Goal: Information Seeking & Learning: Learn about a topic

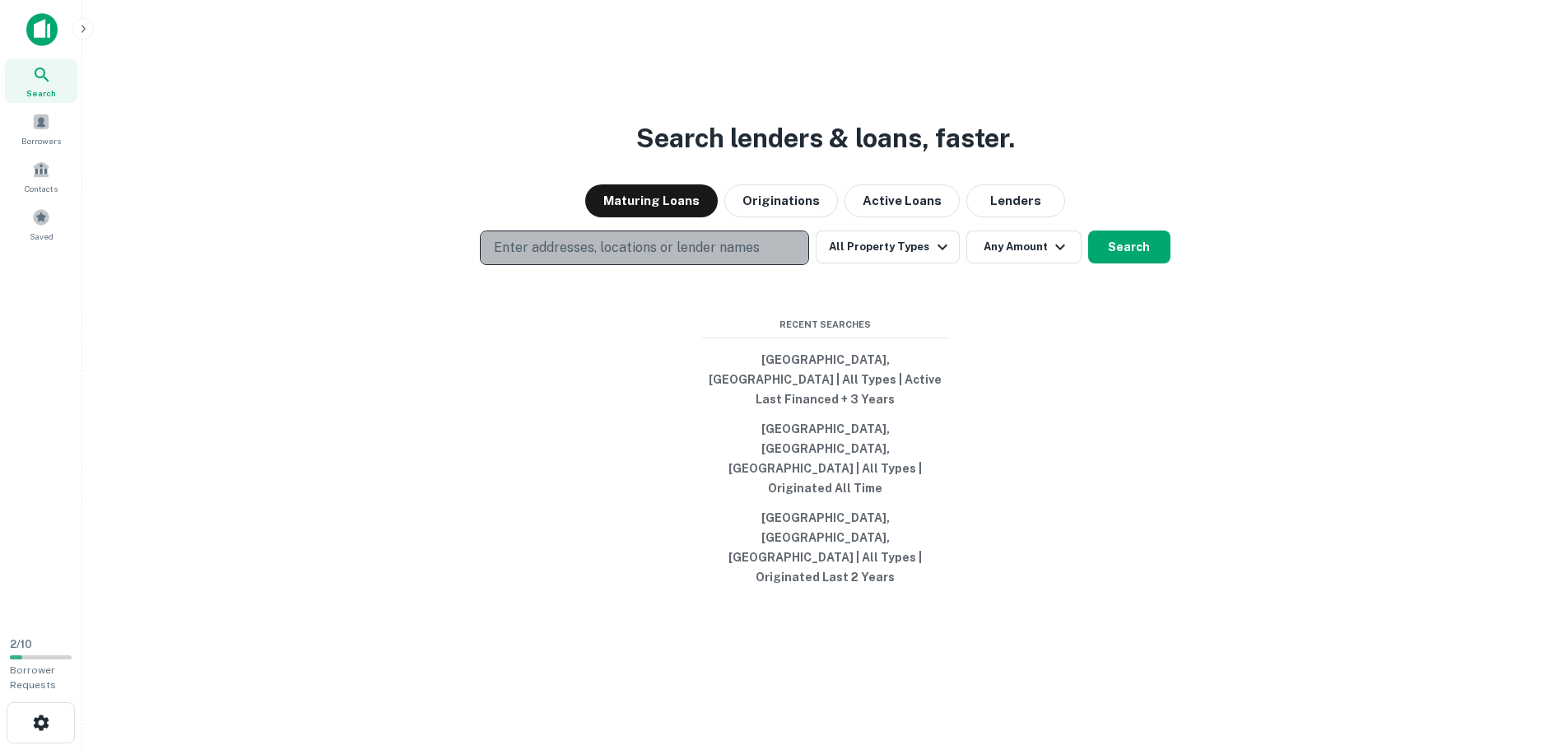
click at [581, 257] on p "Enter addresses, locations or lender names" at bounding box center [626, 248] width 266 height 20
click at [528, 257] on p "Enter addresses, locations or lender names" at bounding box center [626, 248] width 266 height 20
click at [588, 257] on p "Enter addresses, locations or lender names" at bounding box center [626, 248] width 266 height 20
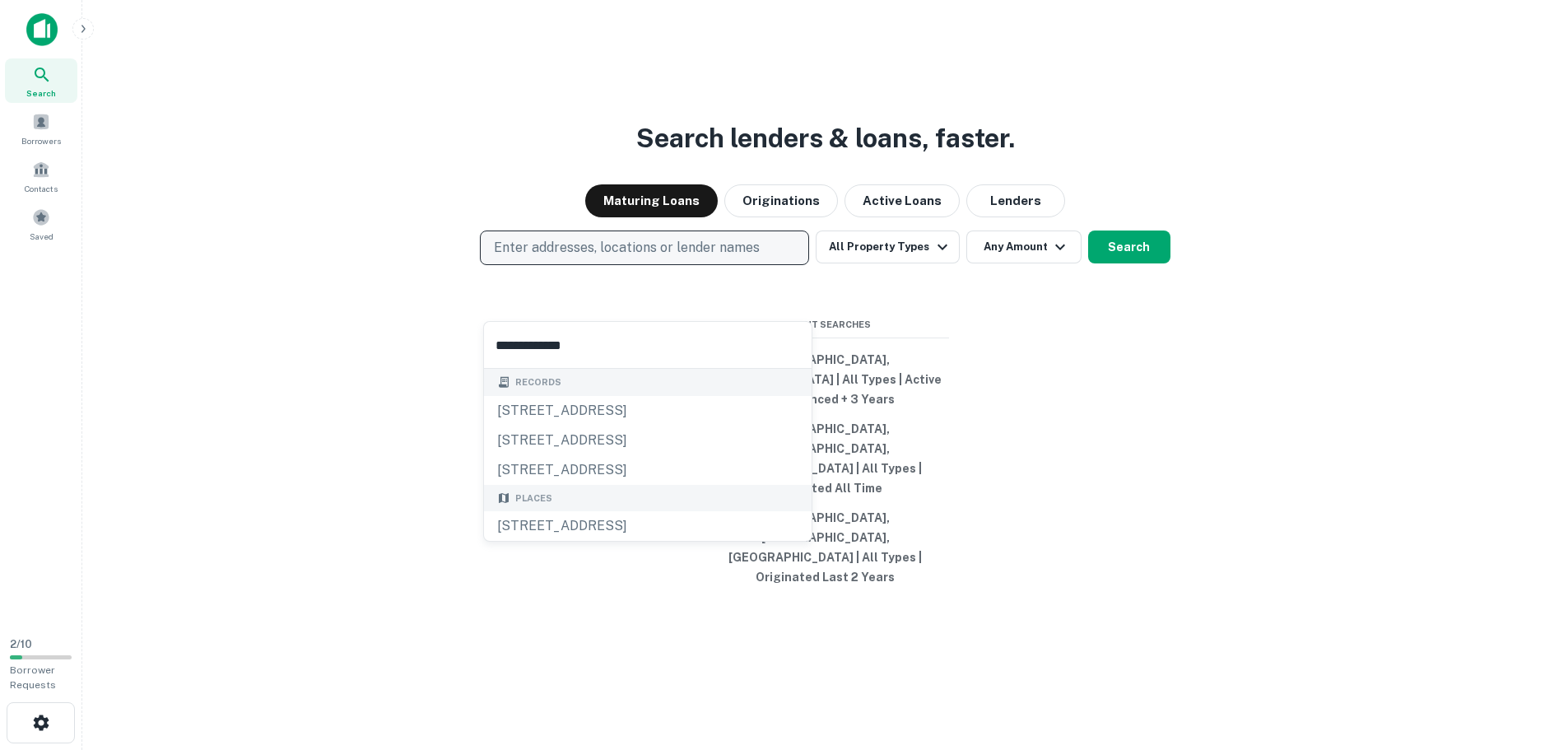
type input "**********"
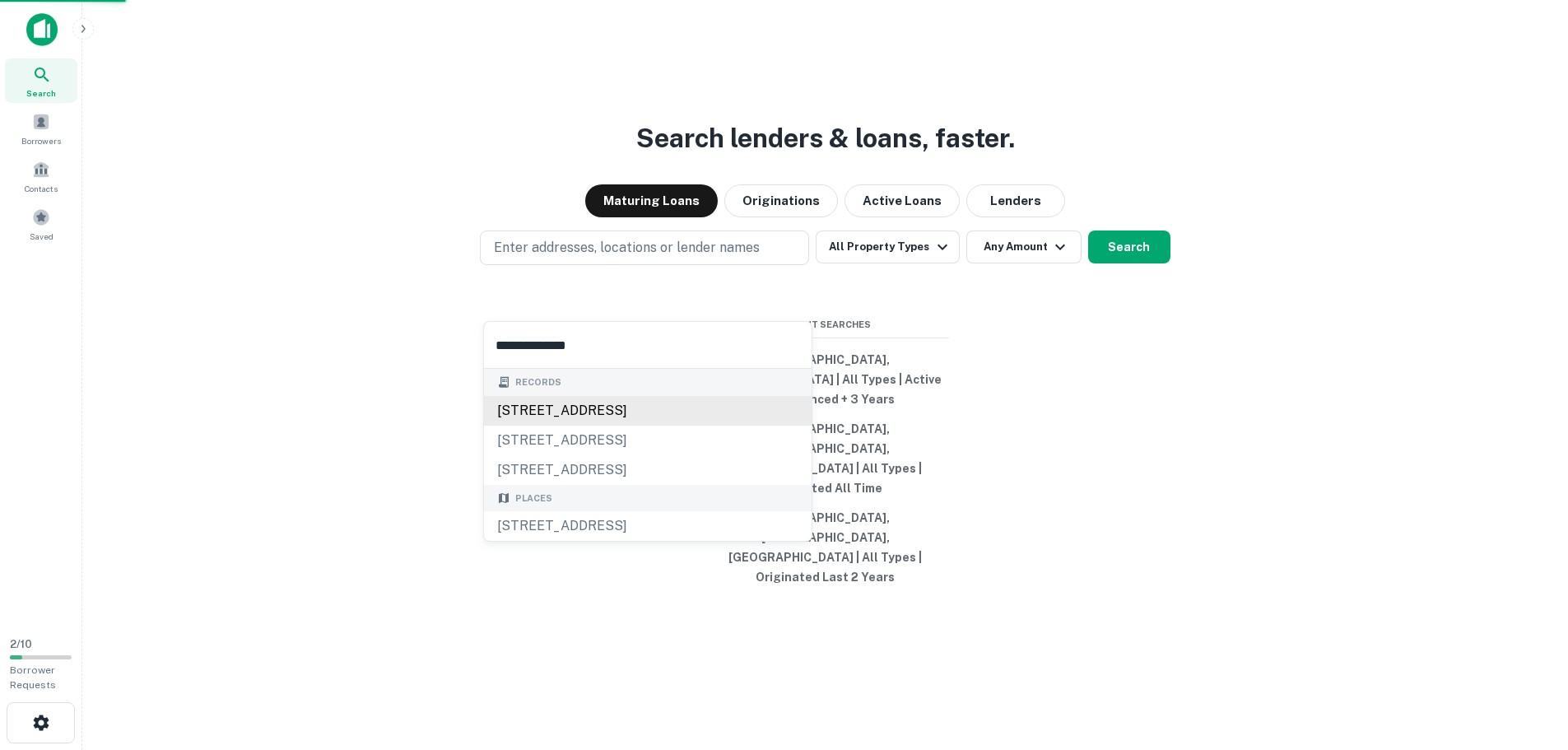
click at [604, 400] on div "4052 40th st se, grand rapids, mi, 49512" at bounding box center [648, 411] width 328 height 30
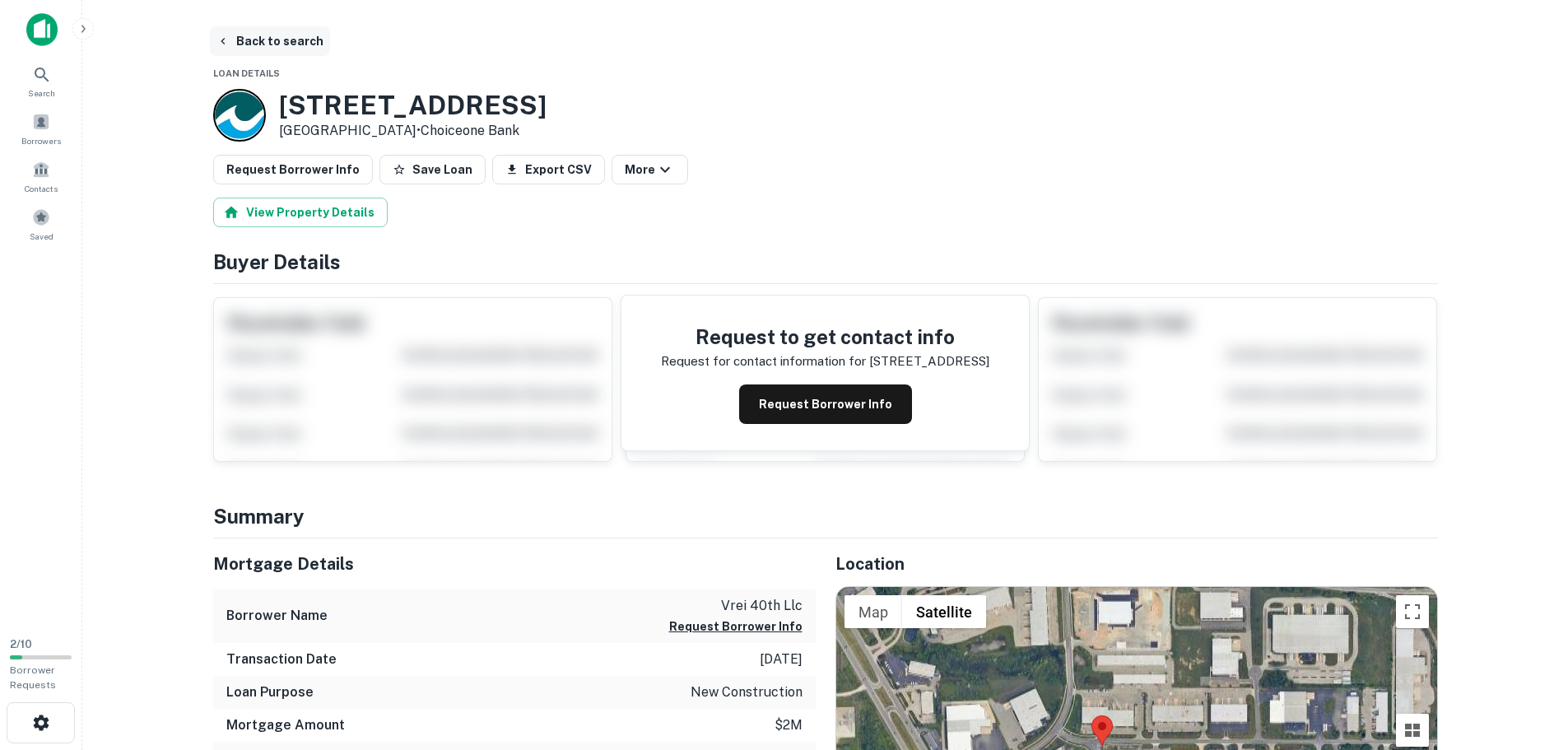
click at [271, 40] on button "Back to search" at bounding box center [270, 41] width 120 height 30
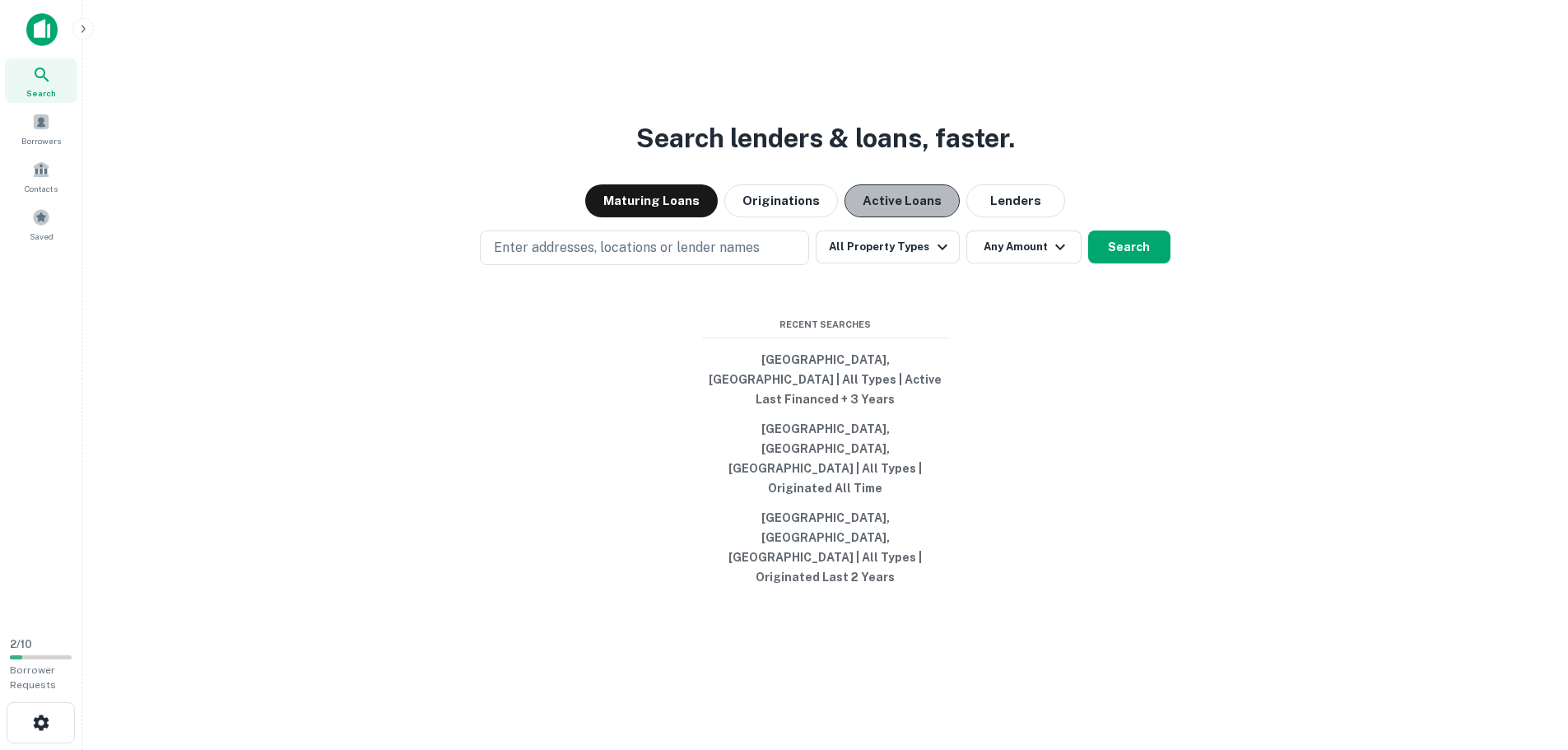
click at [901, 217] on button "Active Loans" at bounding box center [902, 201] width 115 height 33
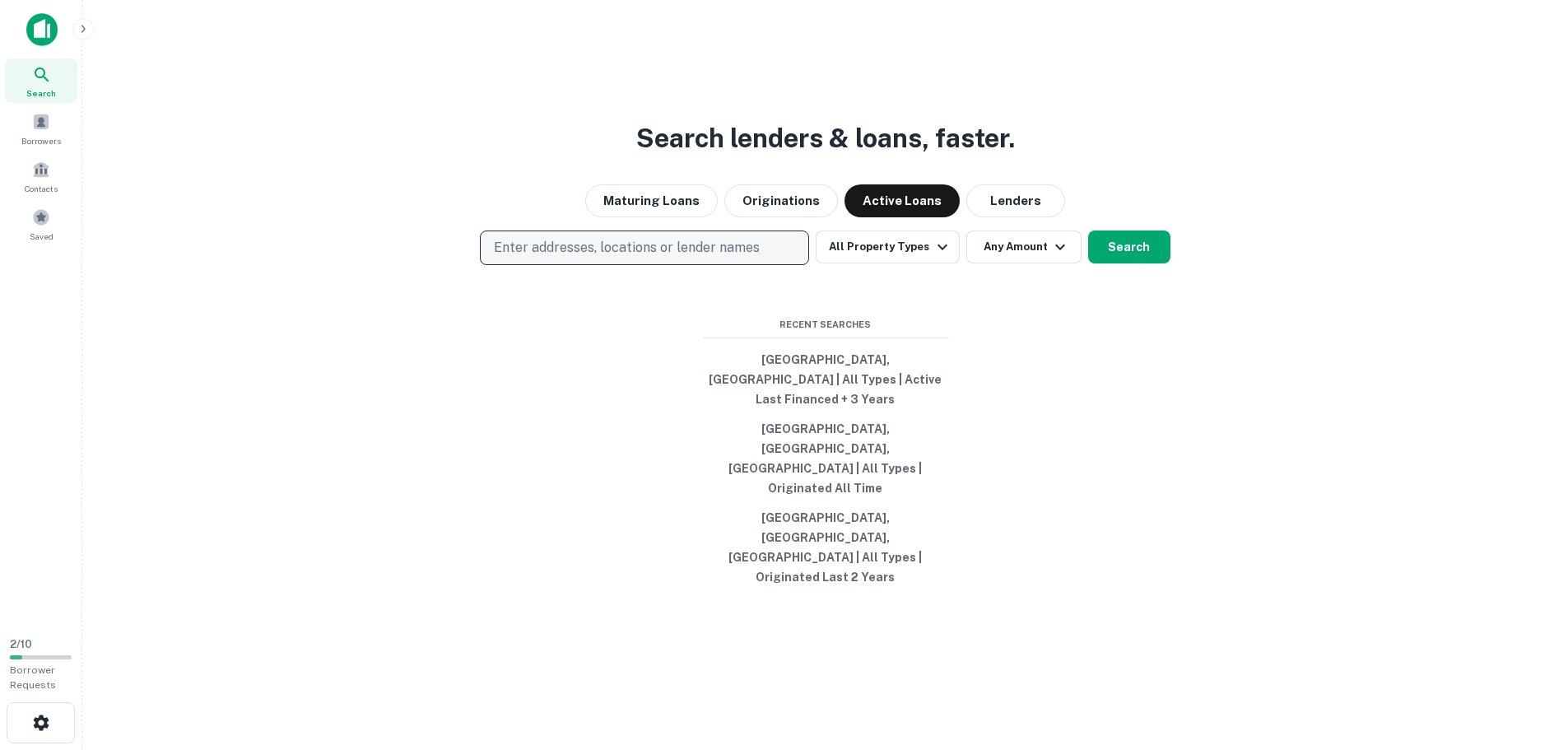
click at [722, 257] on p "Enter addresses, locations or lender names" at bounding box center [626, 248] width 266 height 20
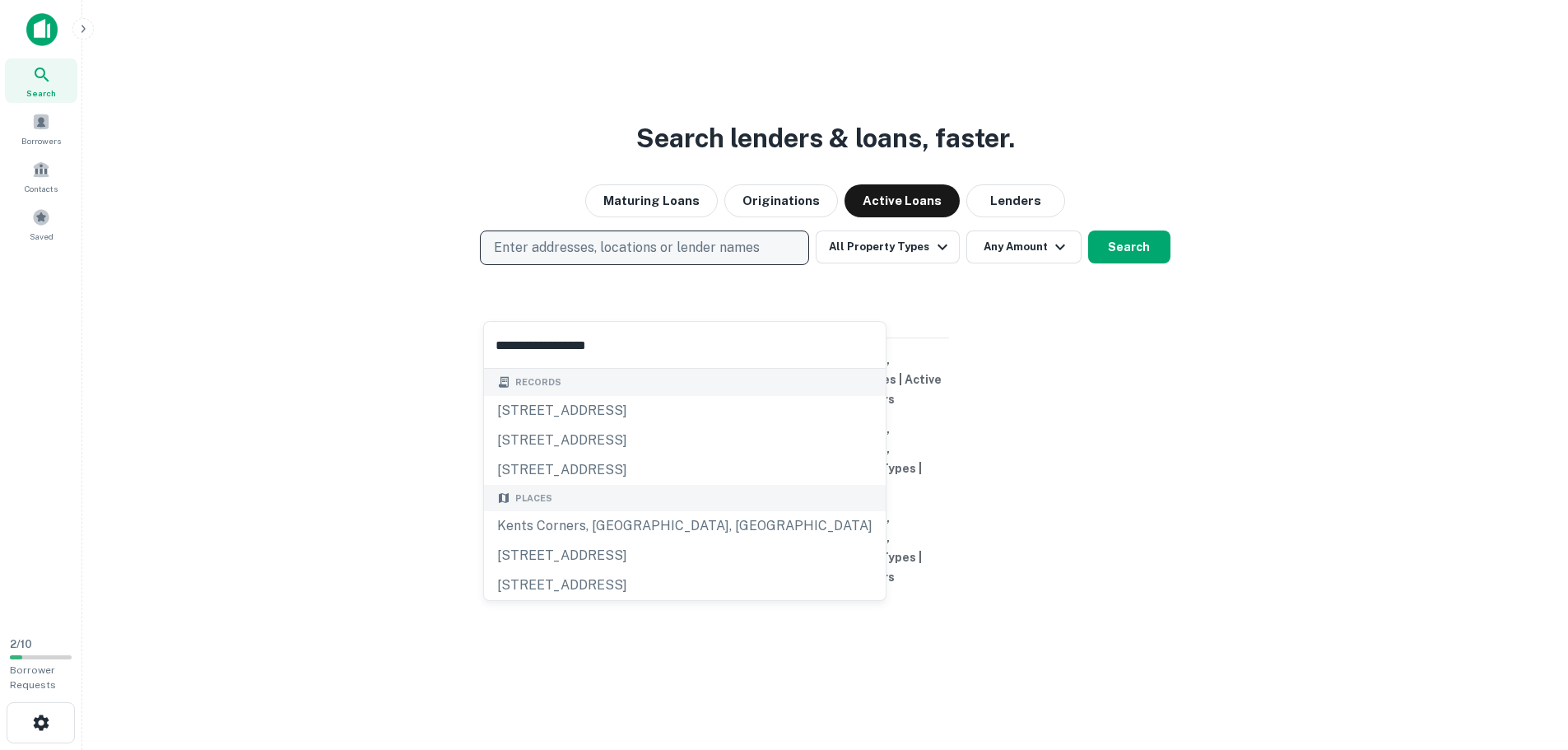
type input "**********"
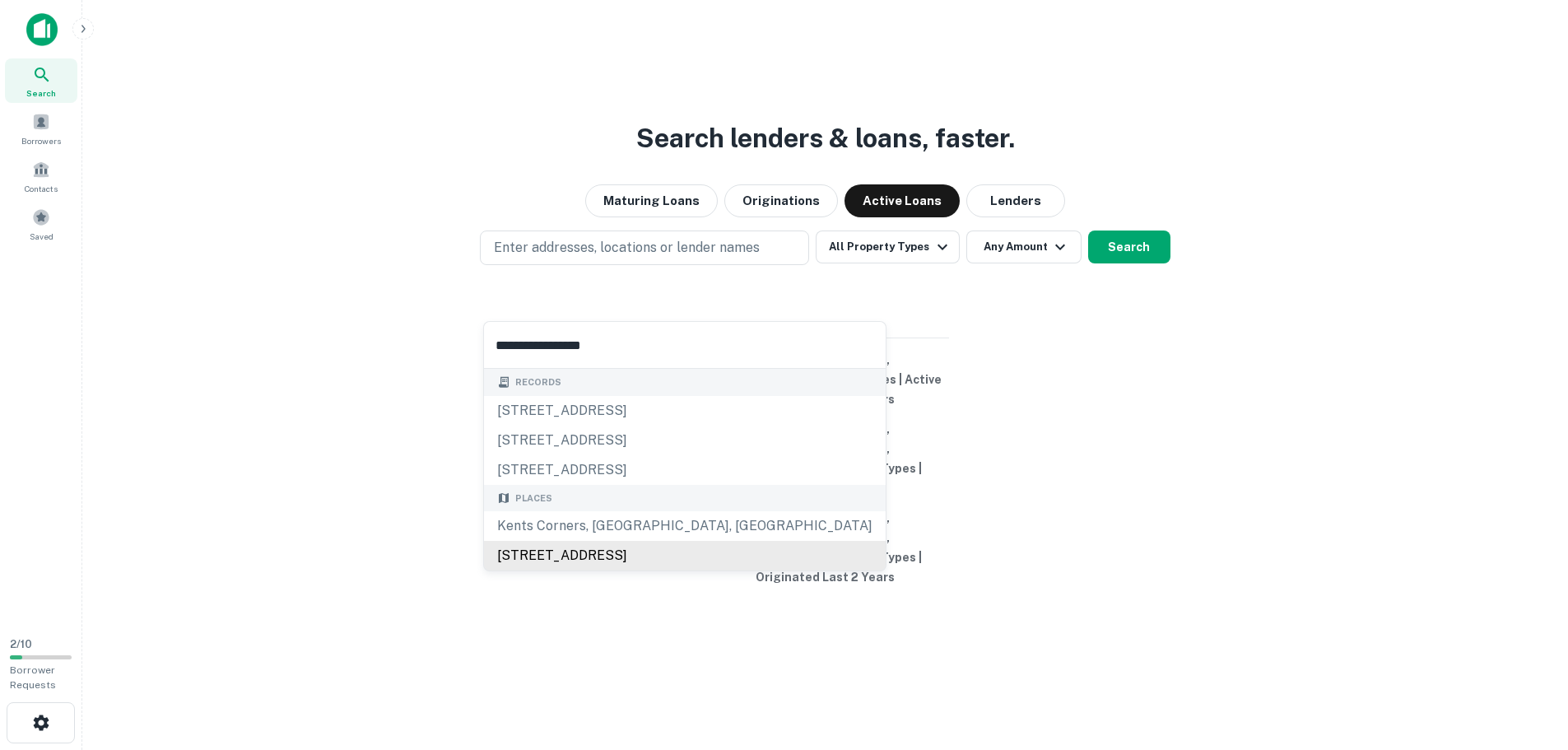
click at [556, 554] on div "4052 40th Street Southeast, Kentwood, MI, USA" at bounding box center [685, 556] width 401 height 30
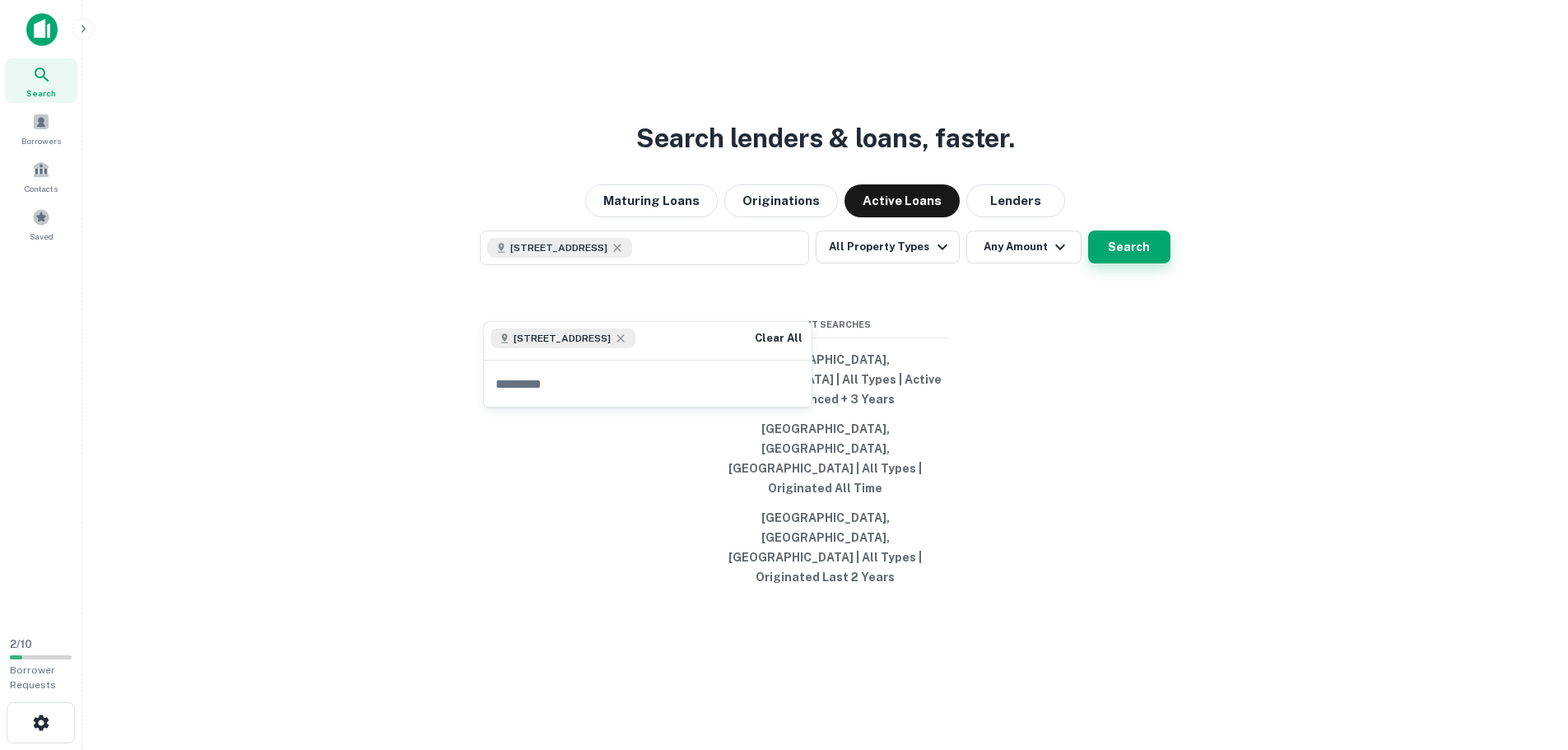
click at [1112, 263] on button "Search" at bounding box center [1128, 247] width 82 height 33
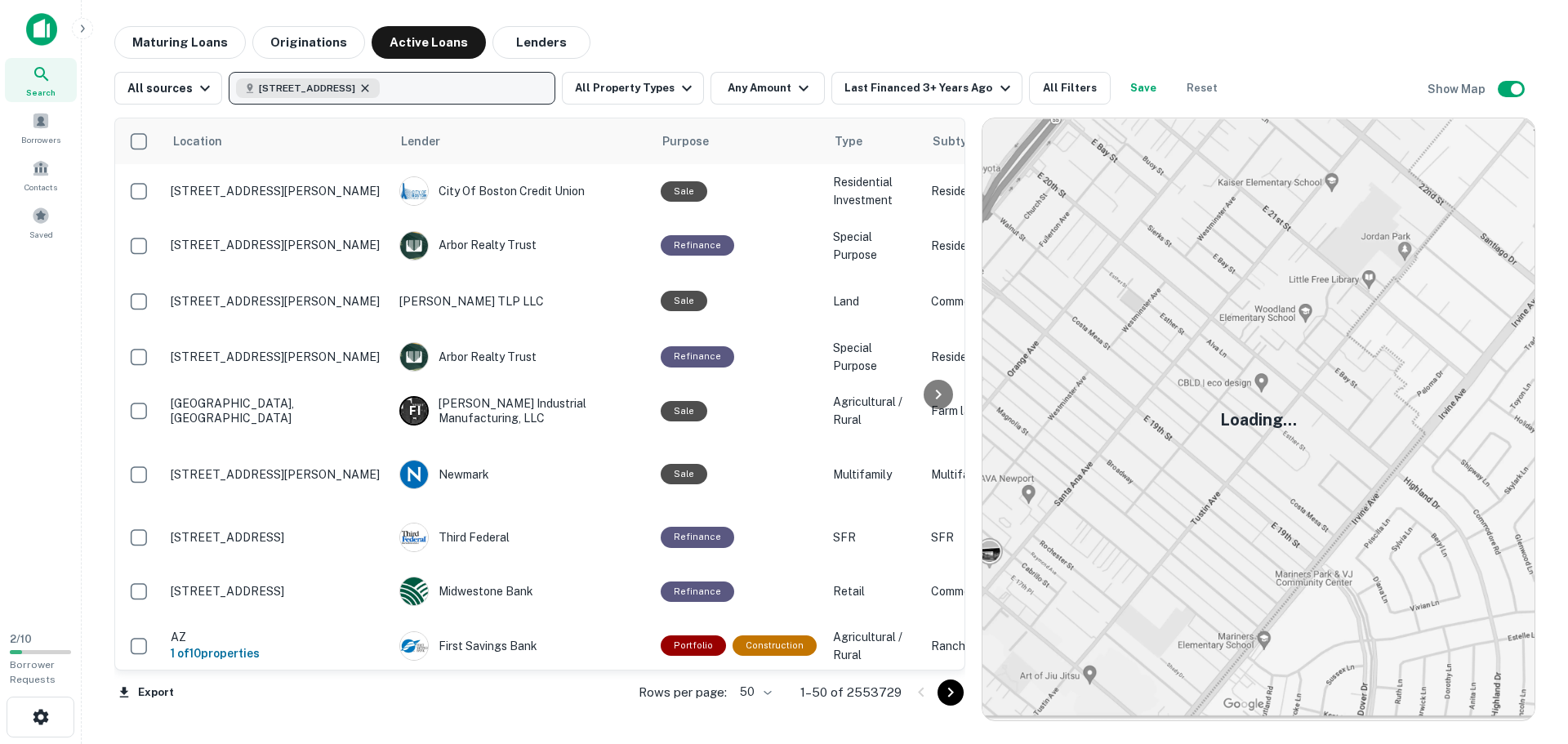
click at [371, 85] on icon "button" at bounding box center [364, 87] width 13 height 13
click at [334, 93] on p "Enter addresses, locations or lender names" at bounding box center [374, 88] width 264 height 20
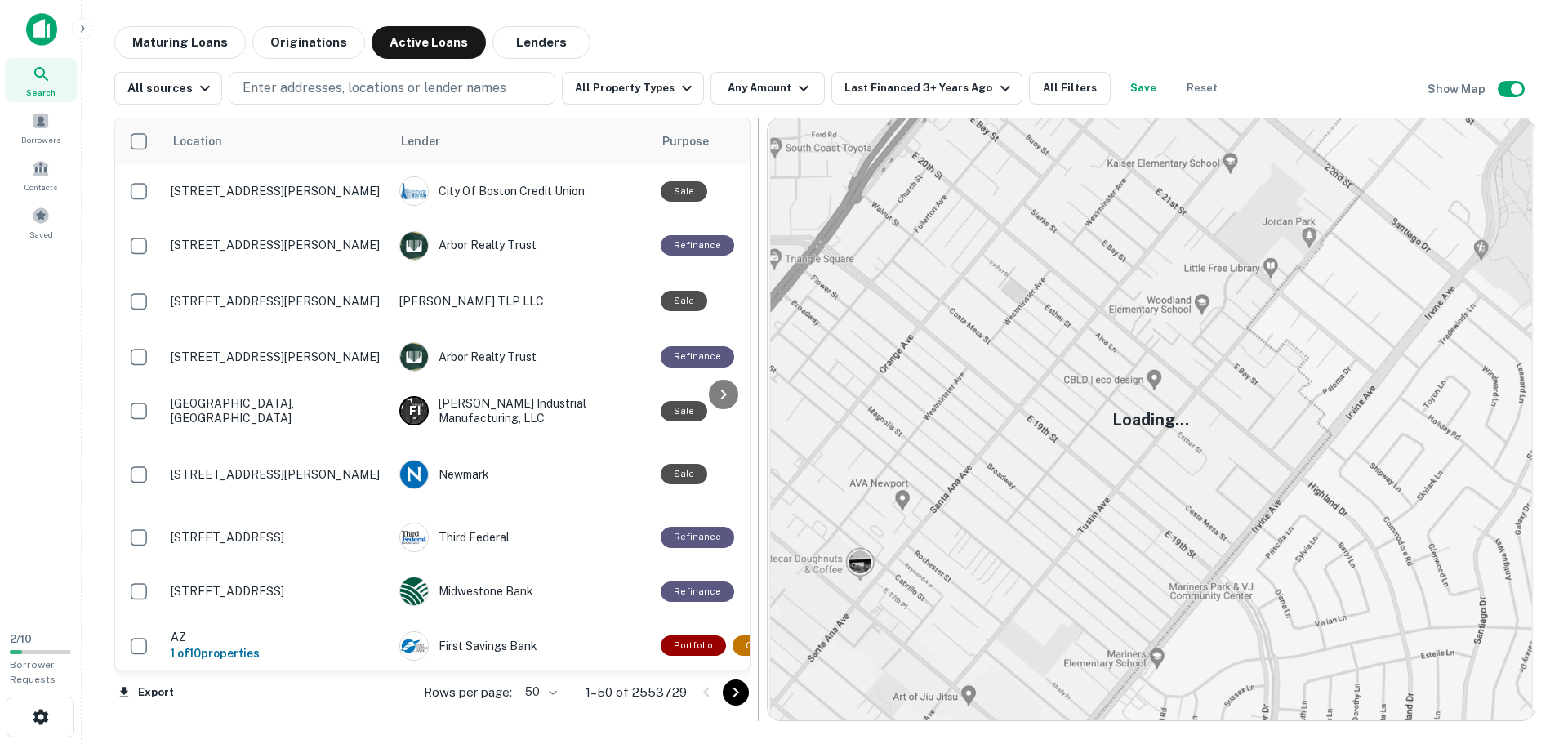
drag, startPoint x: 976, startPoint y: 327, endPoint x: 761, endPoint y: 326, distance: 215.0
click at [761, 326] on div at bounding box center [758, 419] width 16 height 603
click at [1176, 86] on button "Reset" at bounding box center [1202, 88] width 52 height 33
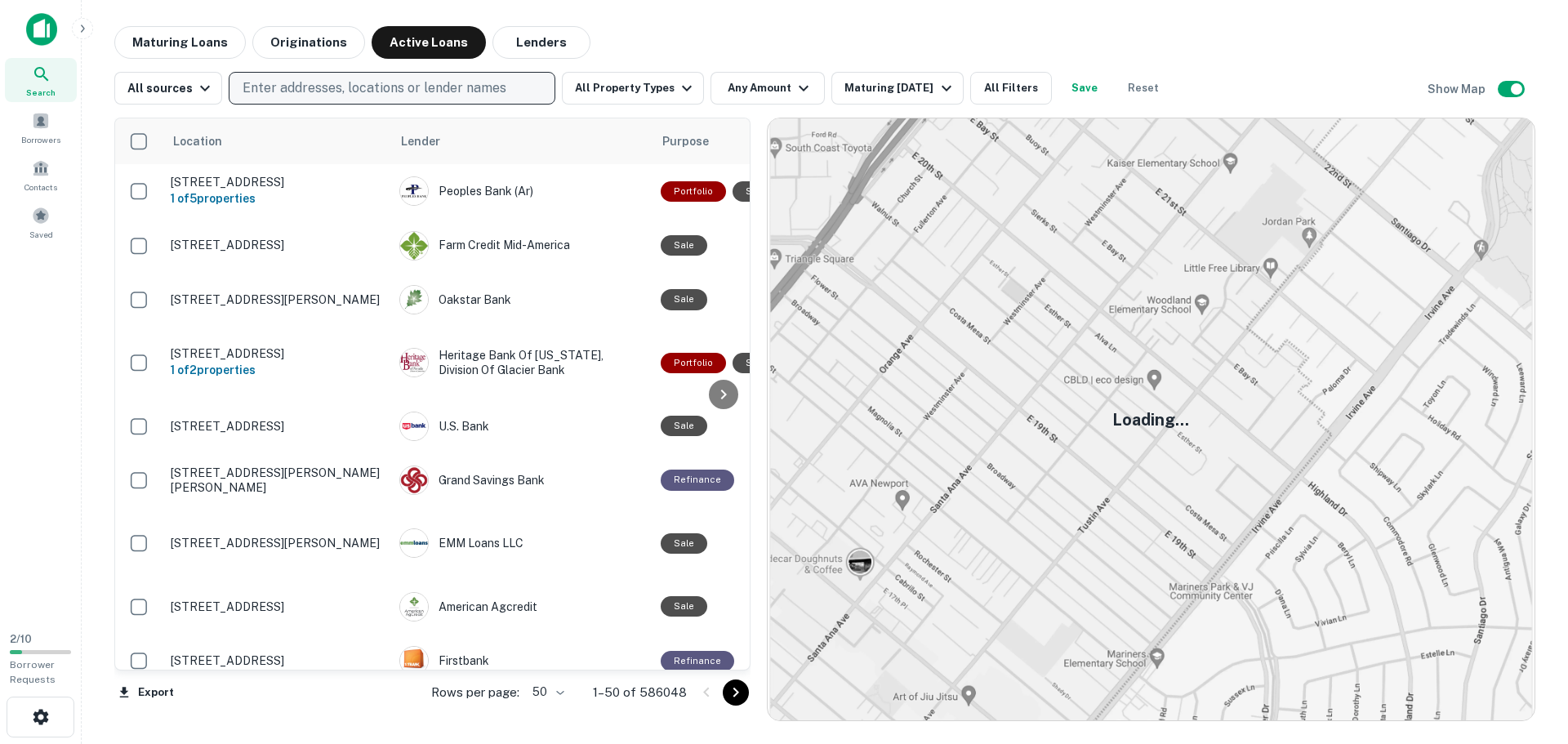
click at [329, 94] on p "Enter addresses, locations or lender names" at bounding box center [374, 88] width 264 height 20
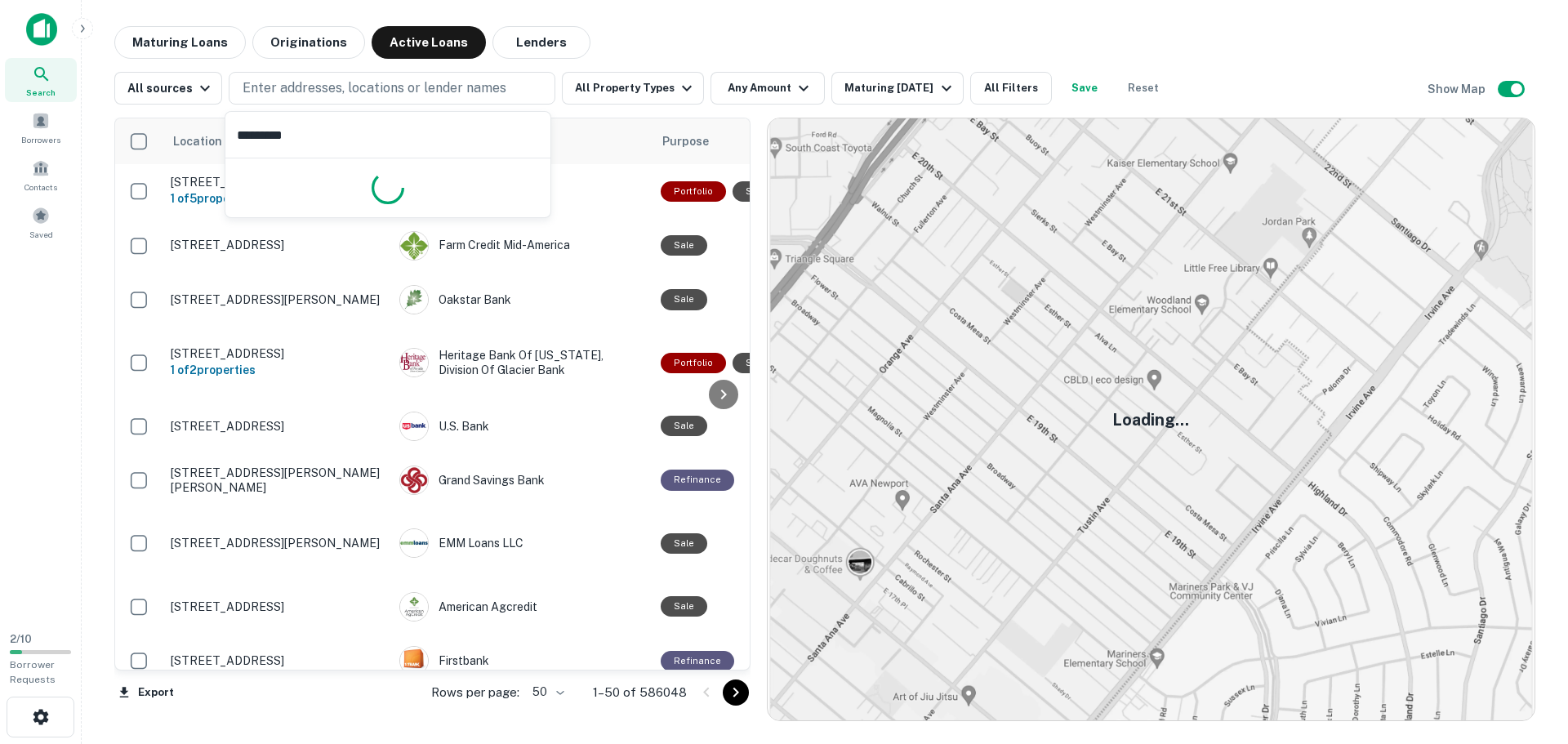
type input "*********"
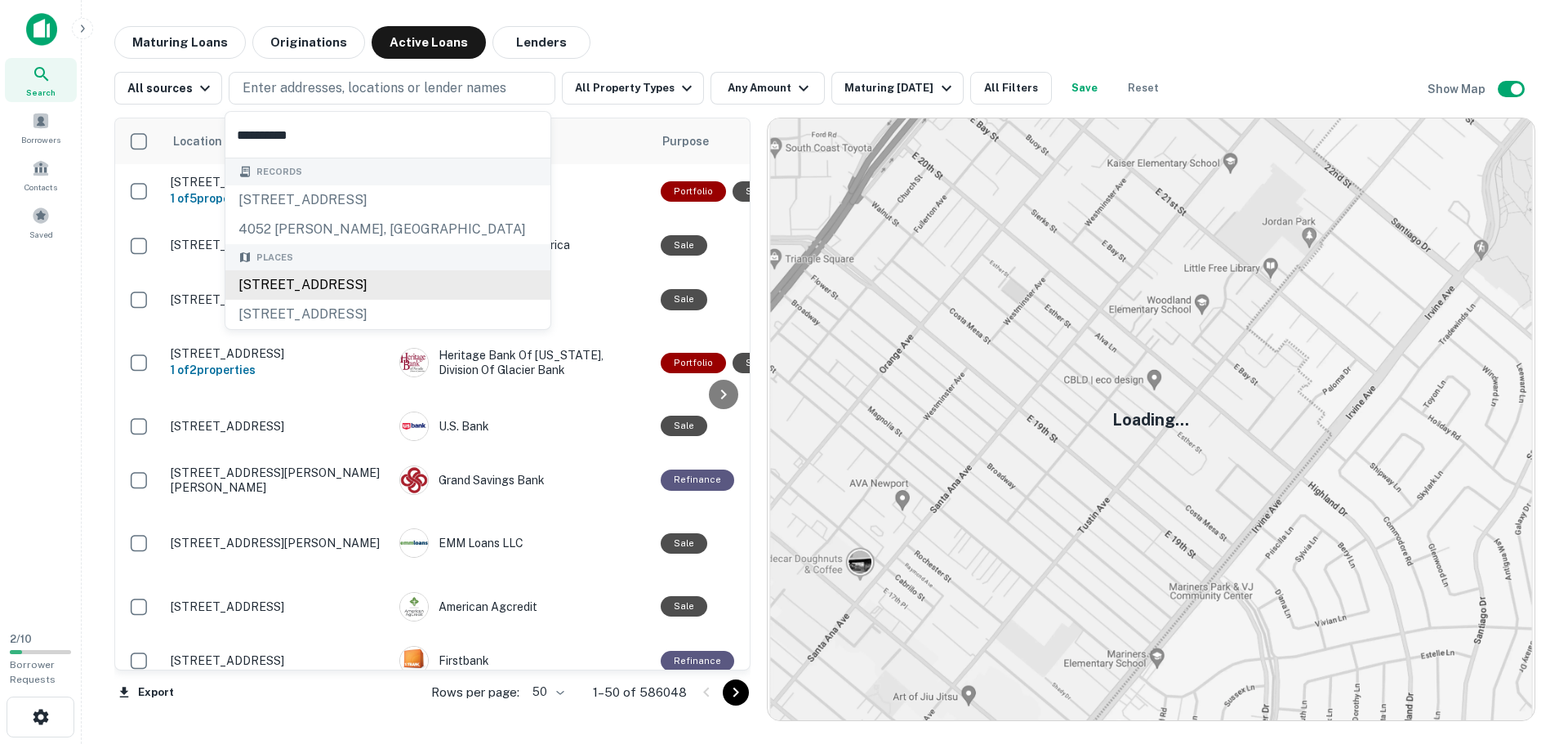
click at [305, 279] on div "4052 40th Street Southeast, Kentwood, MI, USA" at bounding box center [388, 285] width 325 height 29
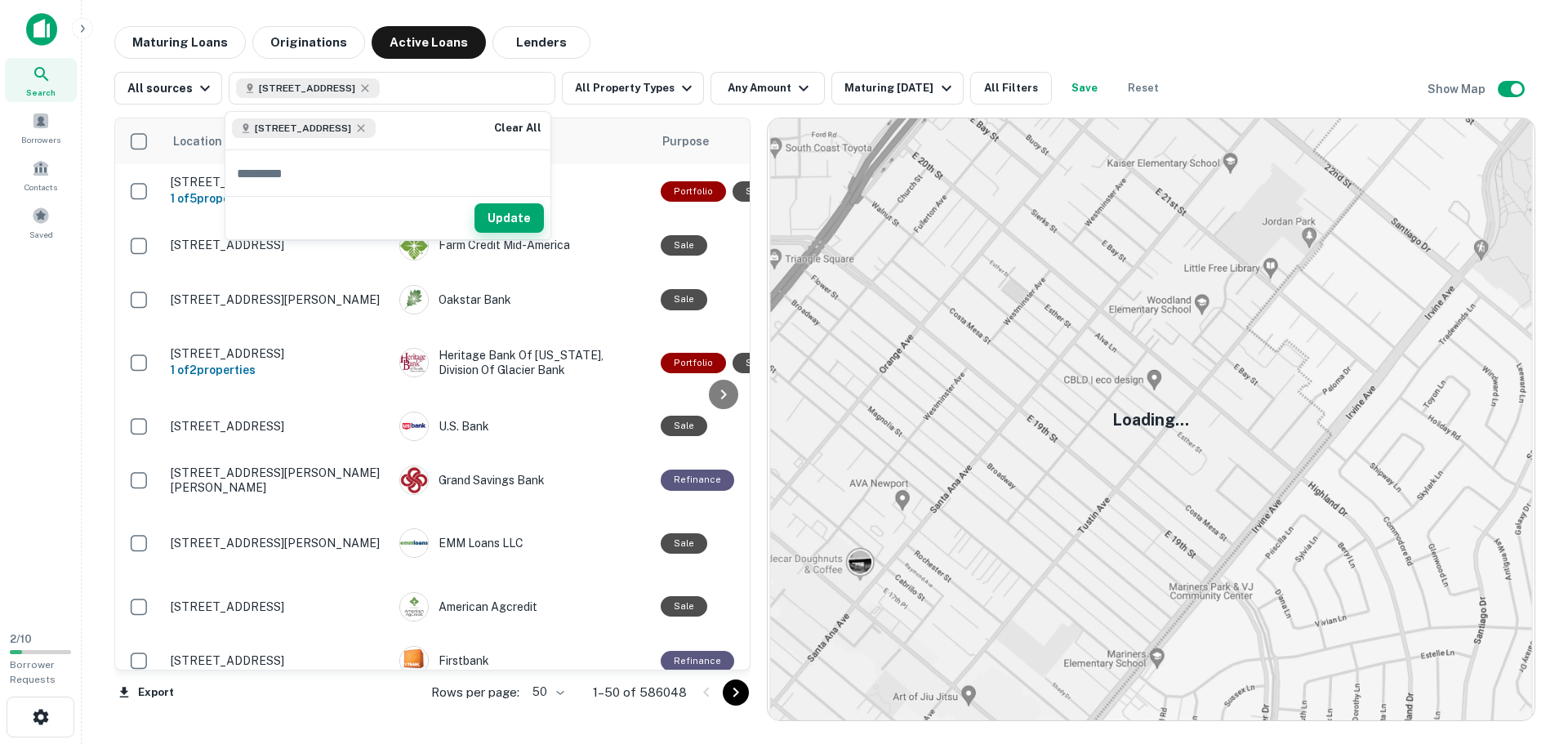
click at [530, 215] on button "Update" at bounding box center [509, 218] width 69 height 29
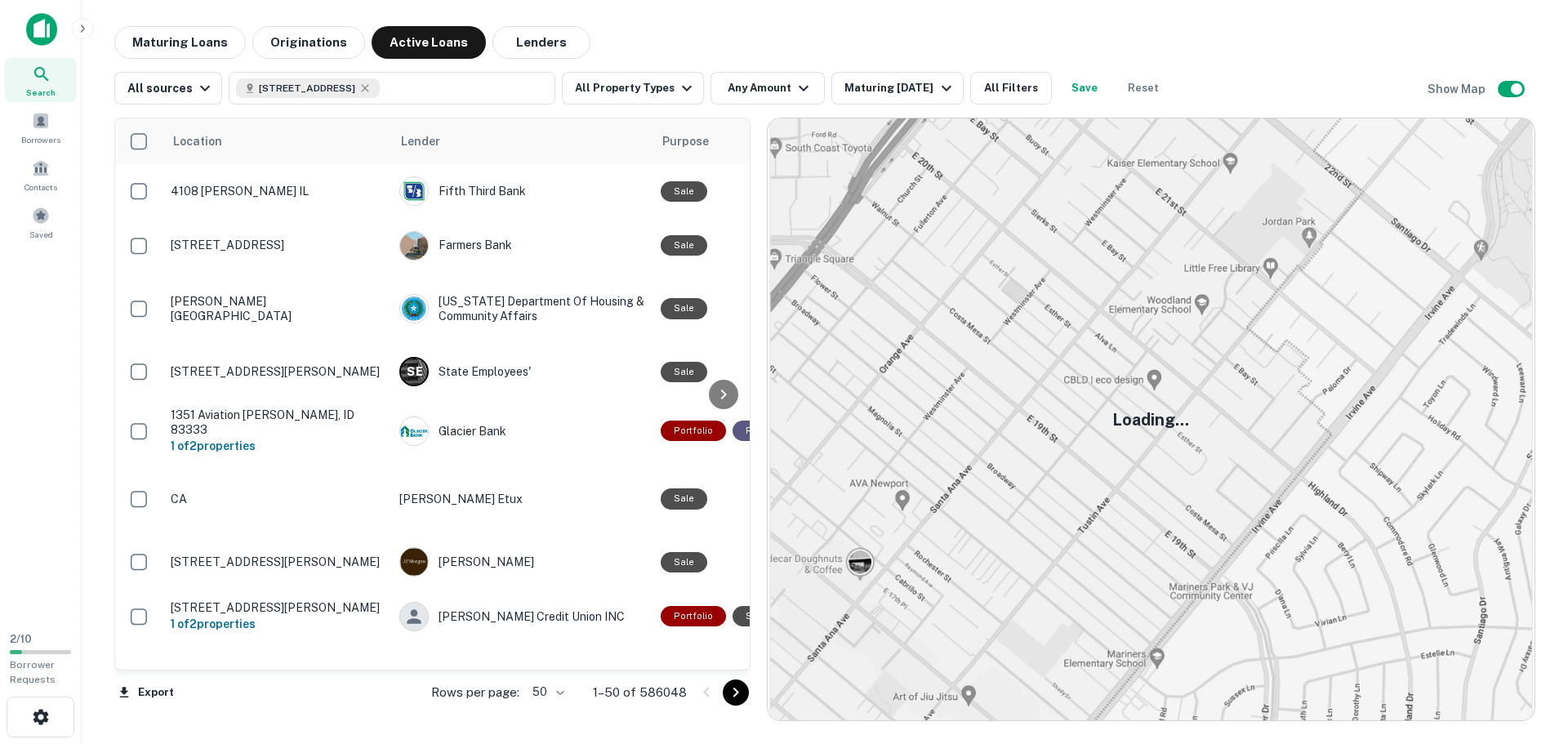
click at [29, 75] on div "Search" at bounding box center [41, 80] width 72 height 44
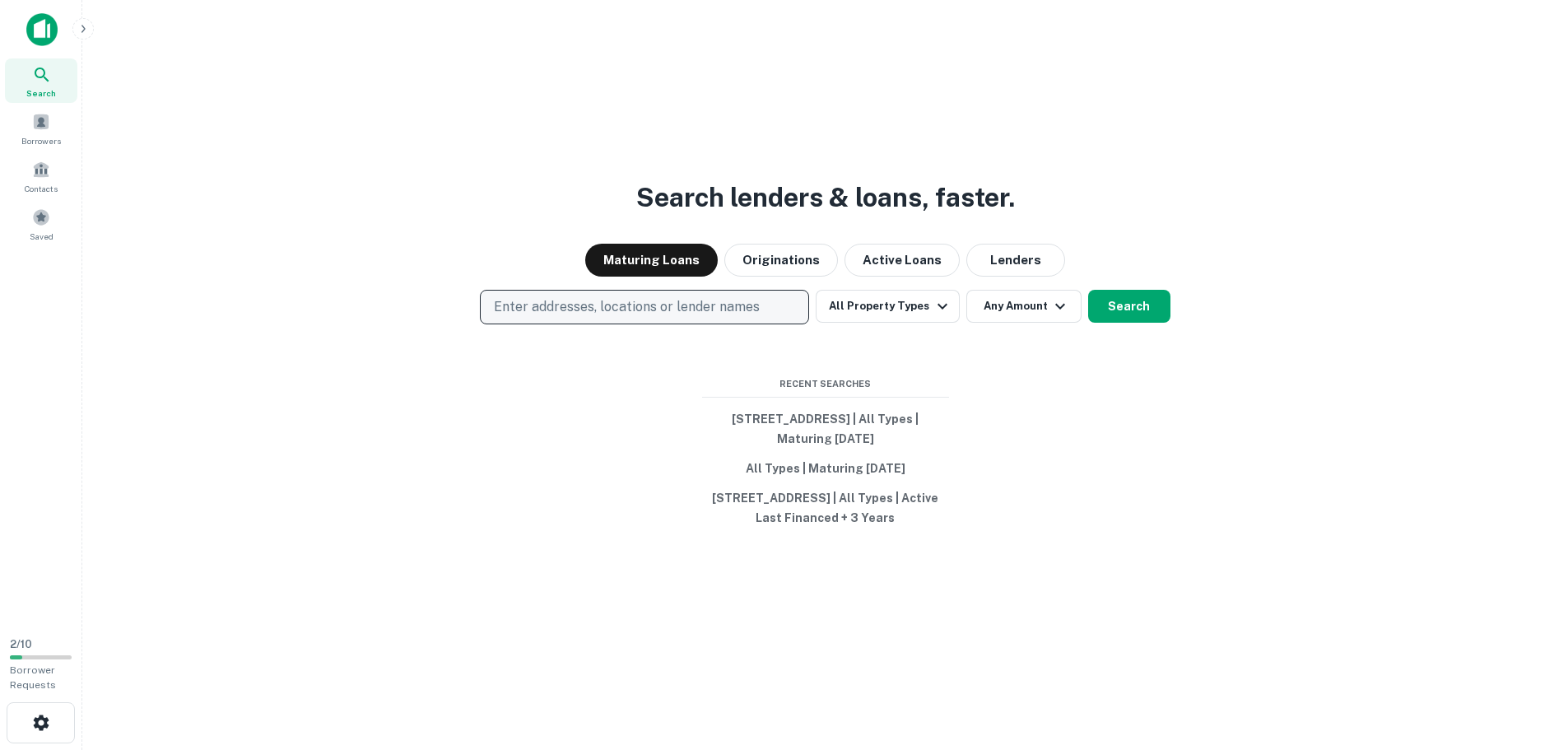
click at [550, 302] on p "Enter addresses, locations or lender names" at bounding box center [626, 307] width 266 height 20
type input "**********"
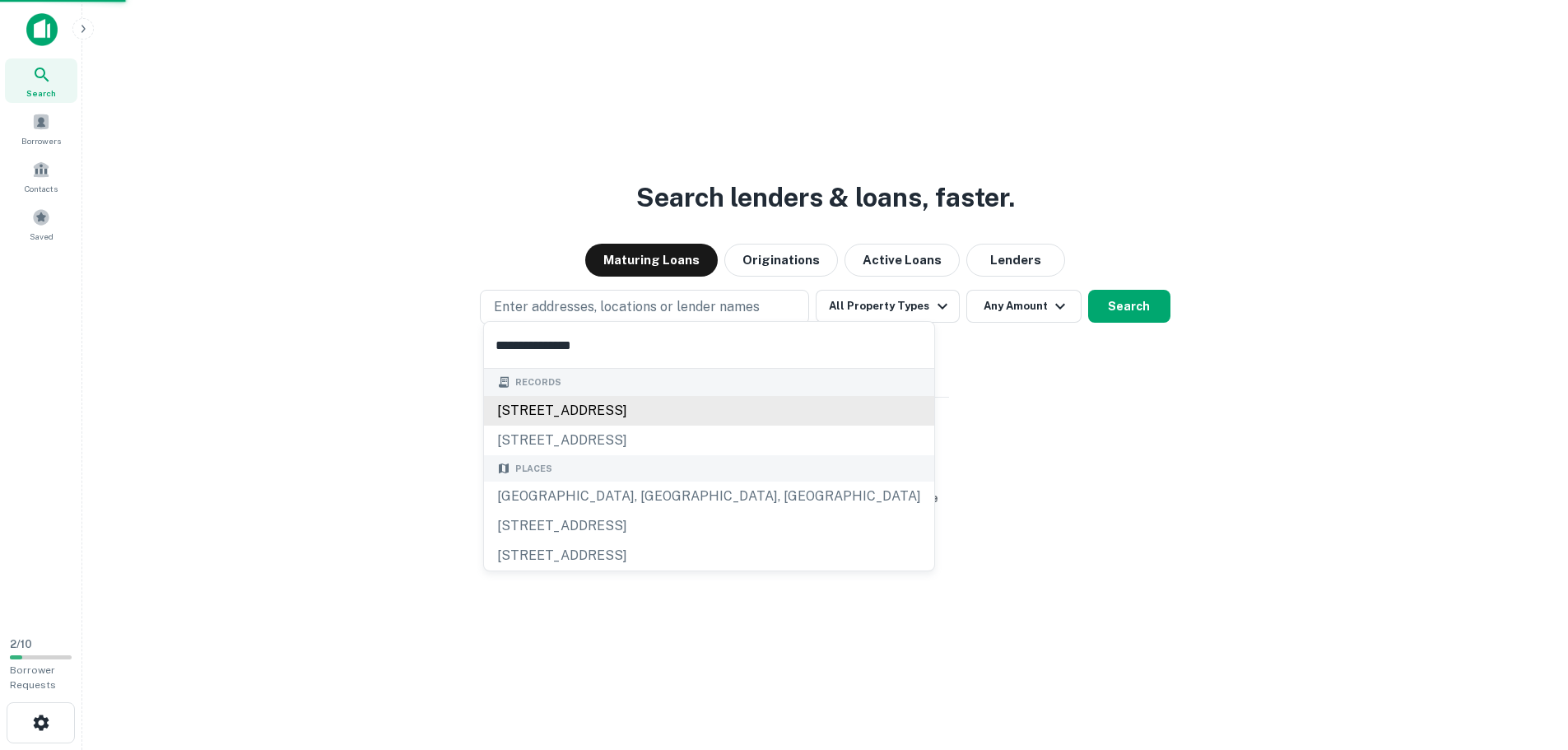
click at [592, 405] on div "4710 44th st se, grand rapids, mi, 49512" at bounding box center [709, 411] width 450 height 30
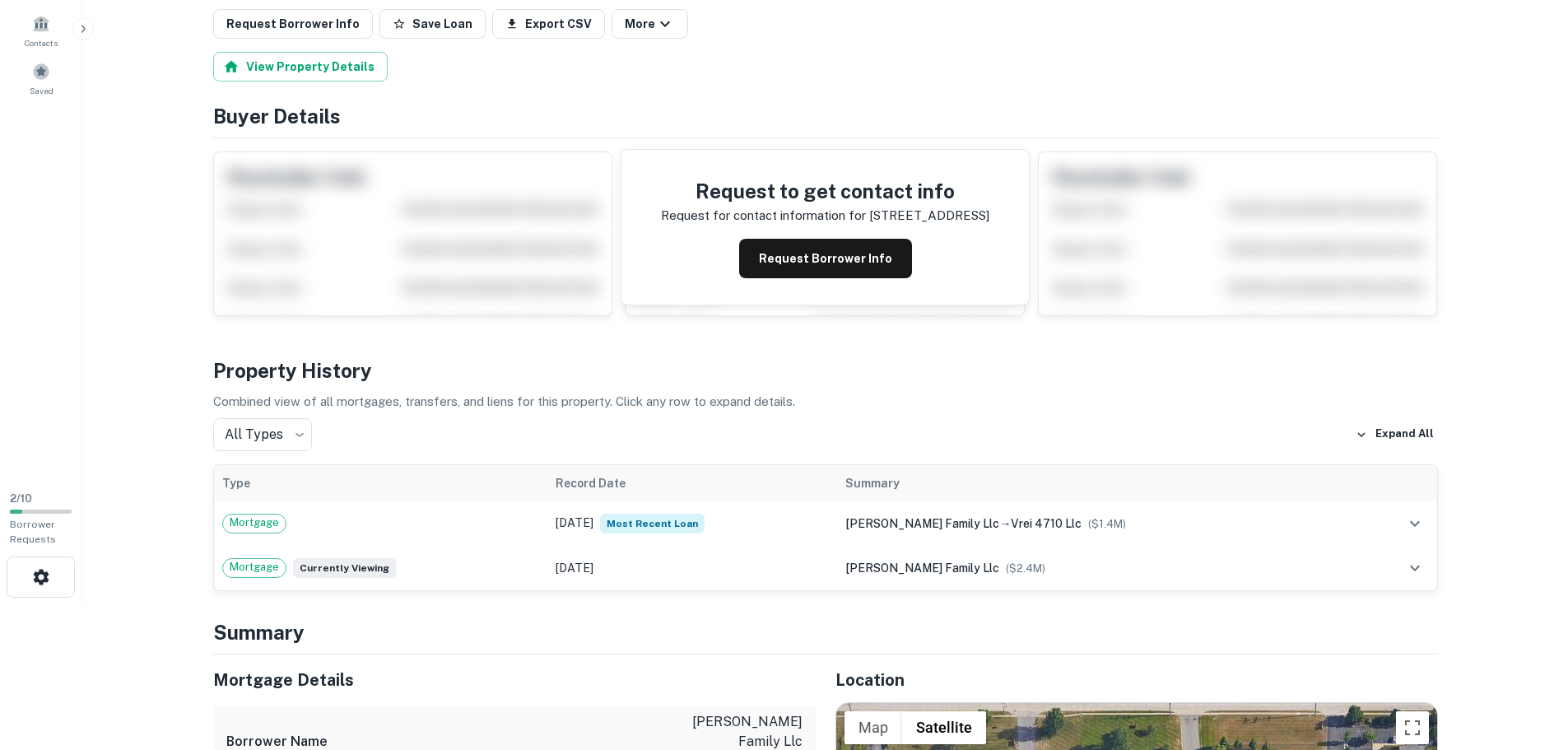
scroll to position [329, 0]
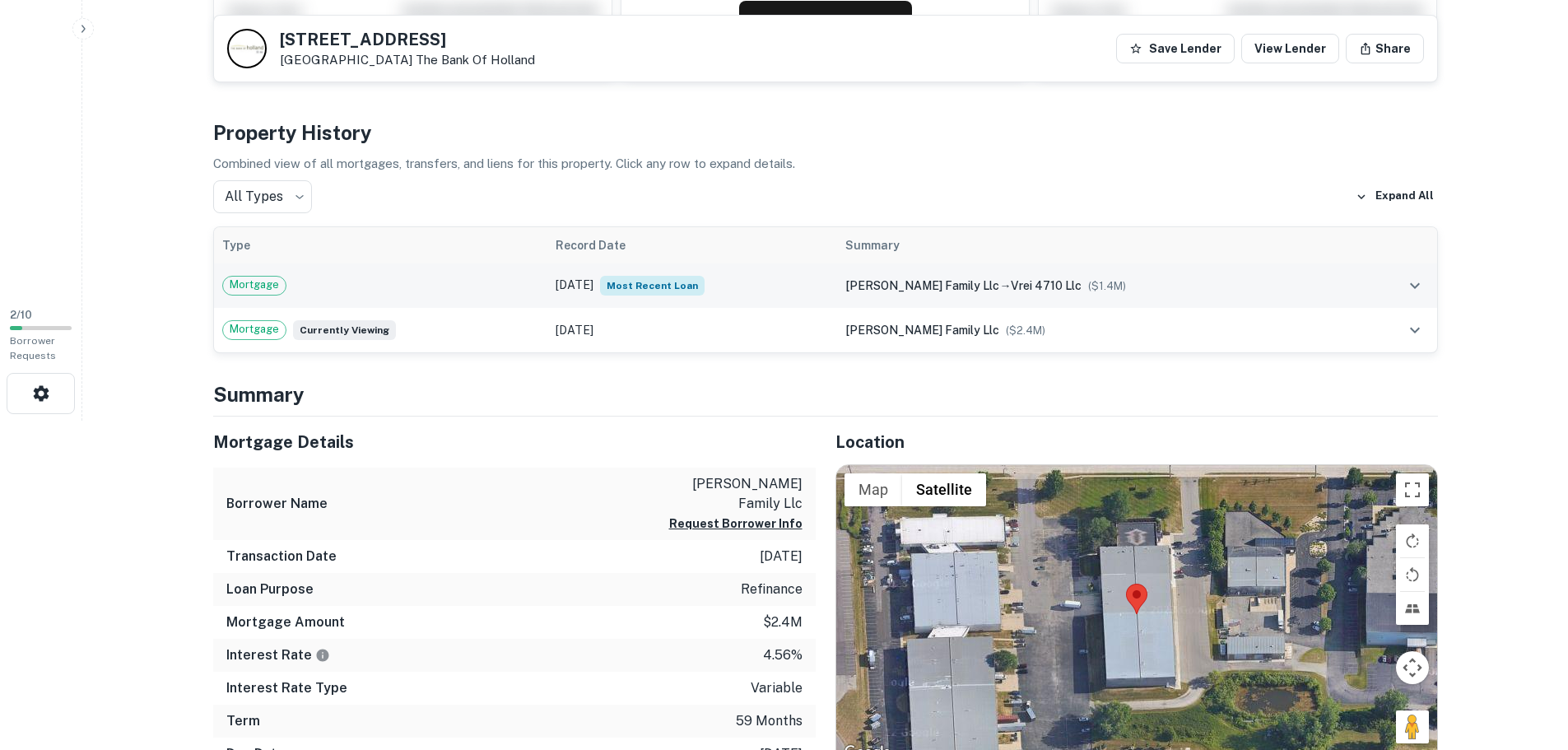
click at [485, 283] on div "Mortgage" at bounding box center [380, 285] width 317 height 20
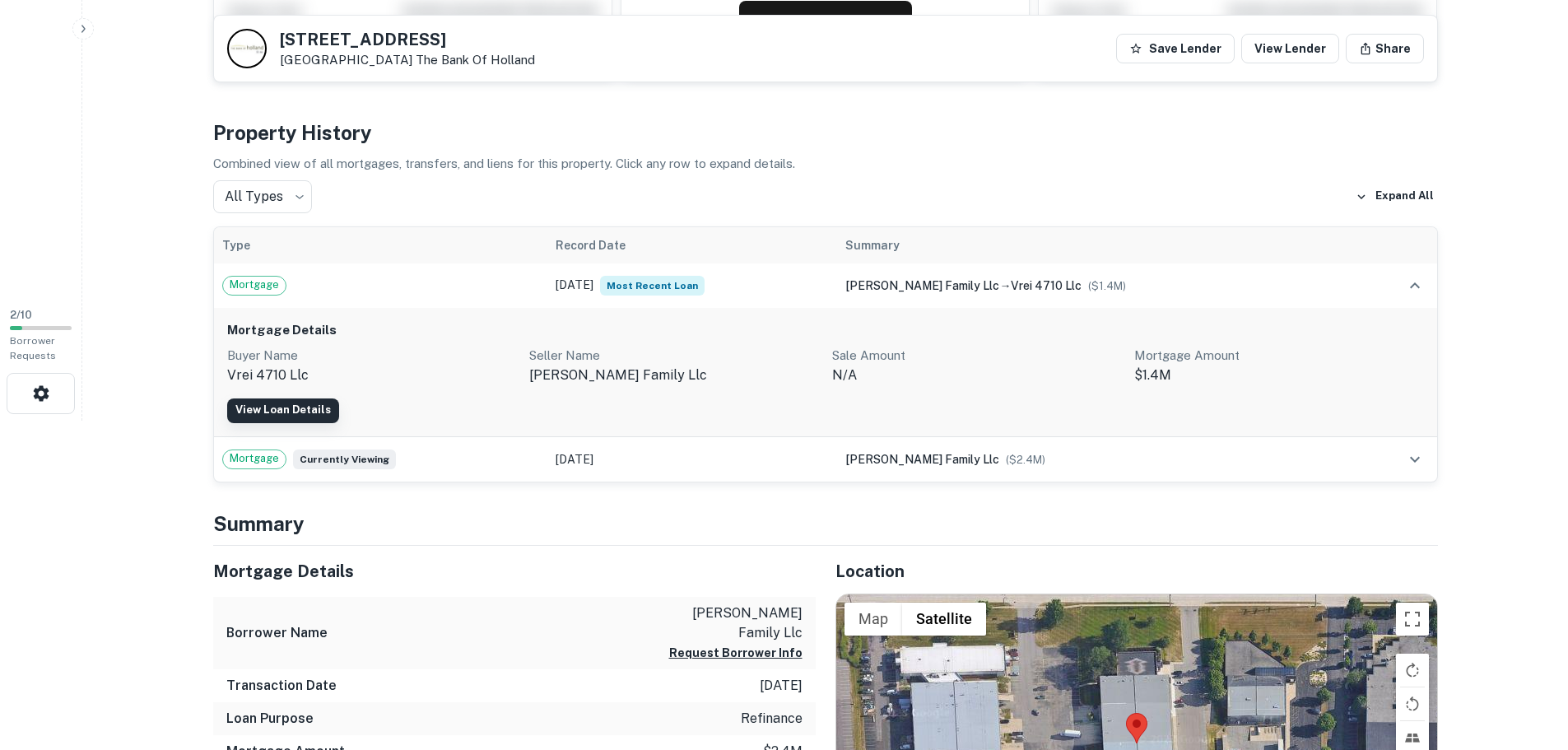
click at [304, 400] on link "View Loan Details" at bounding box center [283, 411] width 112 height 24
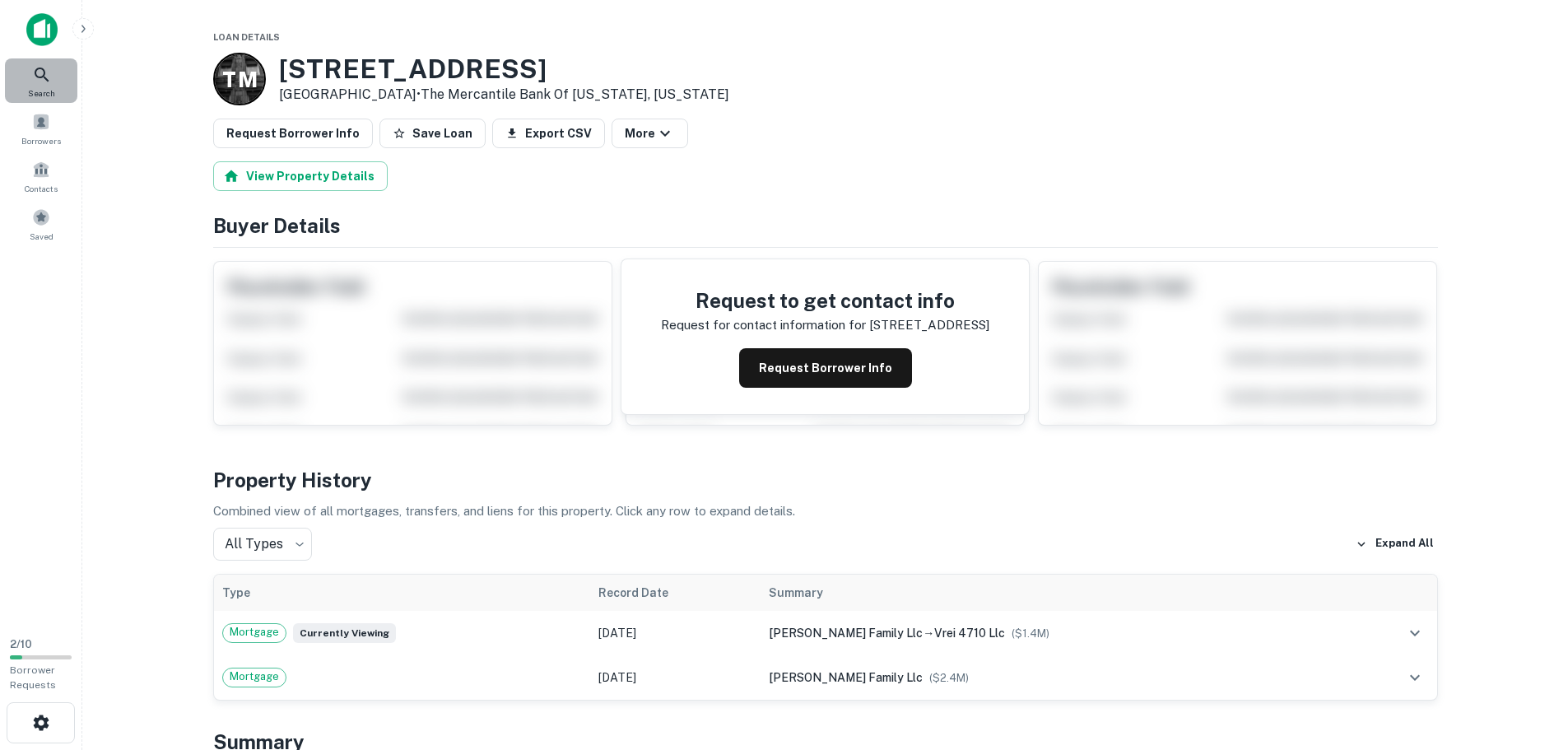
click at [28, 68] on div "Search" at bounding box center [41, 80] width 72 height 44
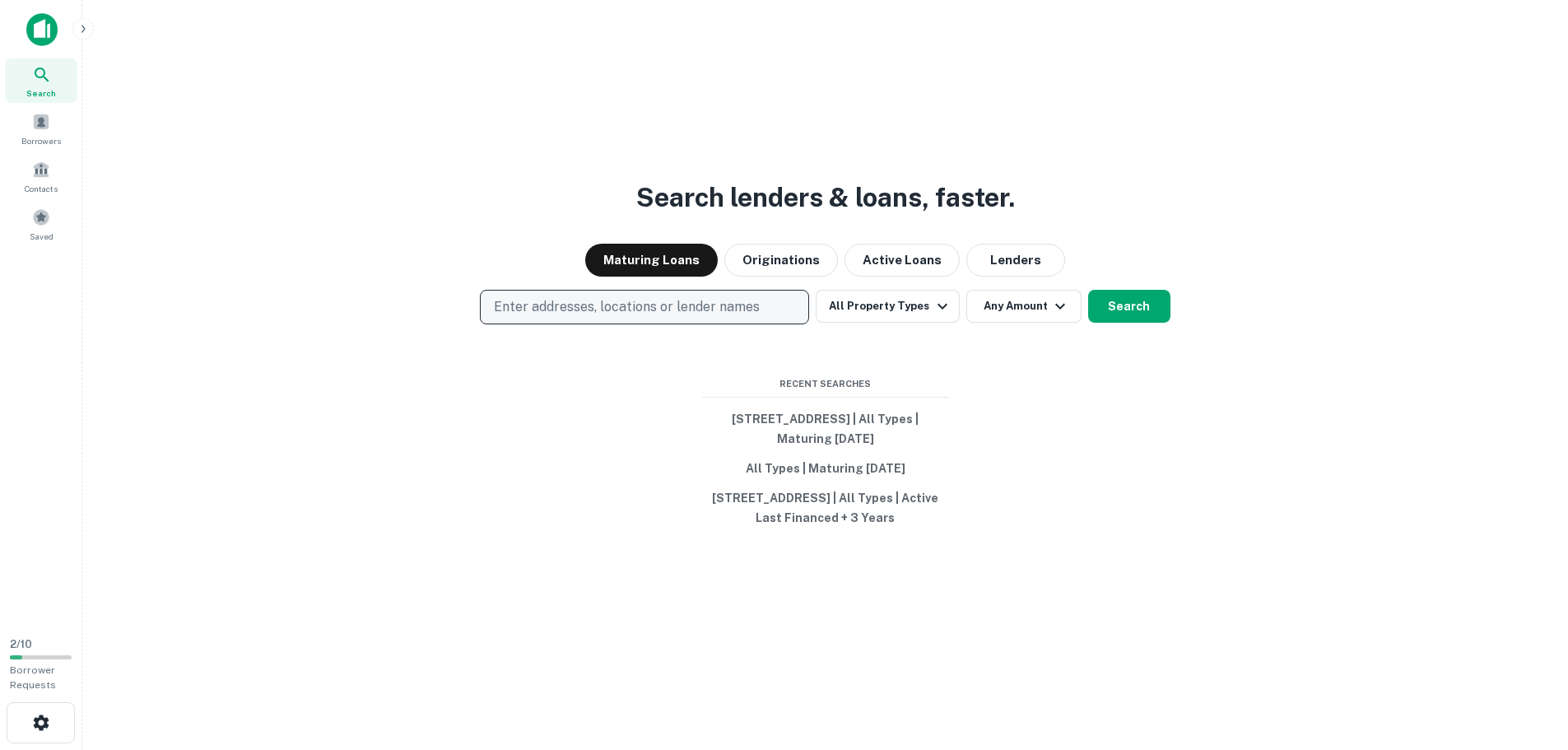
click at [538, 310] on button "Enter addresses, locations or lender names" at bounding box center [644, 307] width 329 height 35
type input "**********"
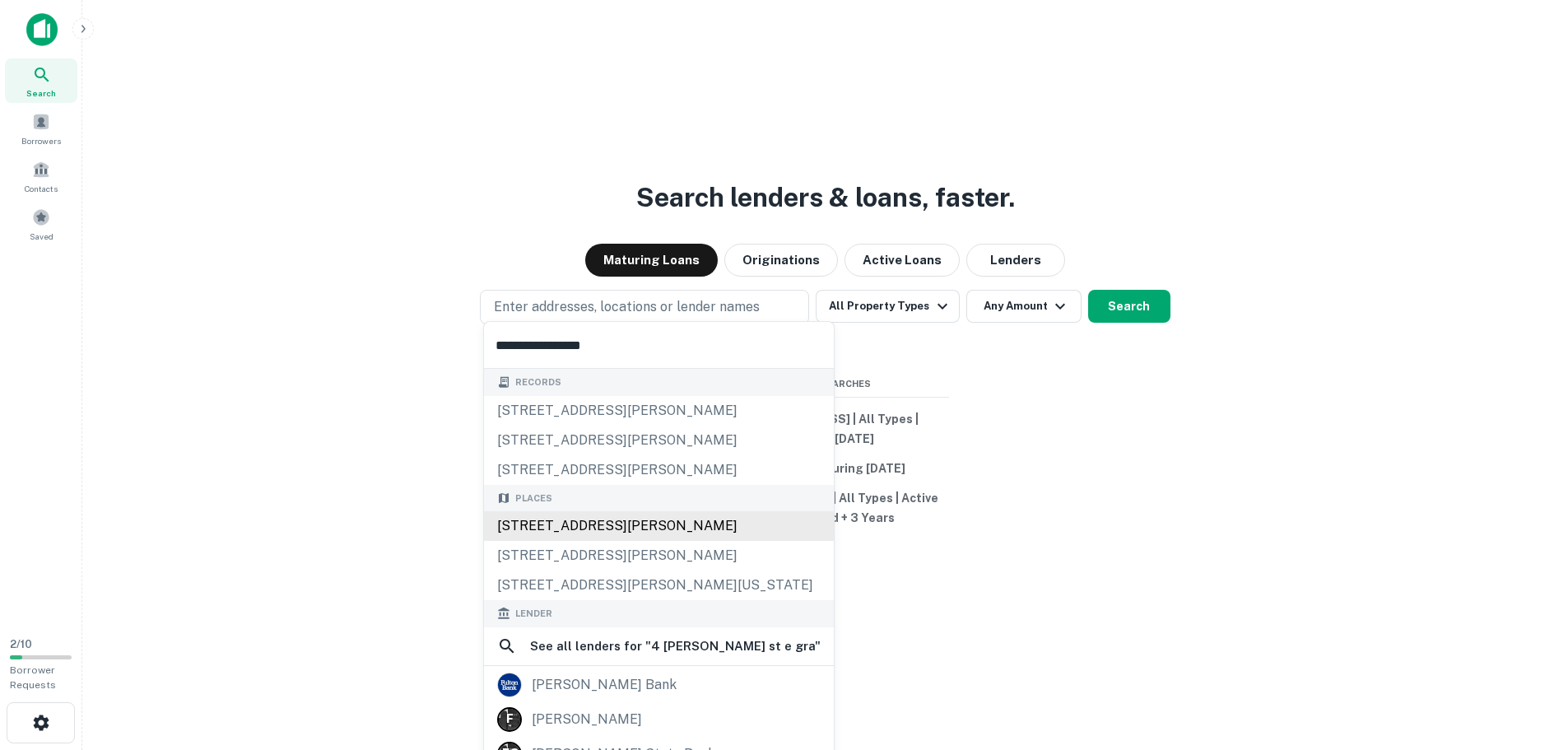
click at [606, 528] on div "4 Fulton St E, Grand Rapids, MI, USA" at bounding box center [658, 526] width 350 height 30
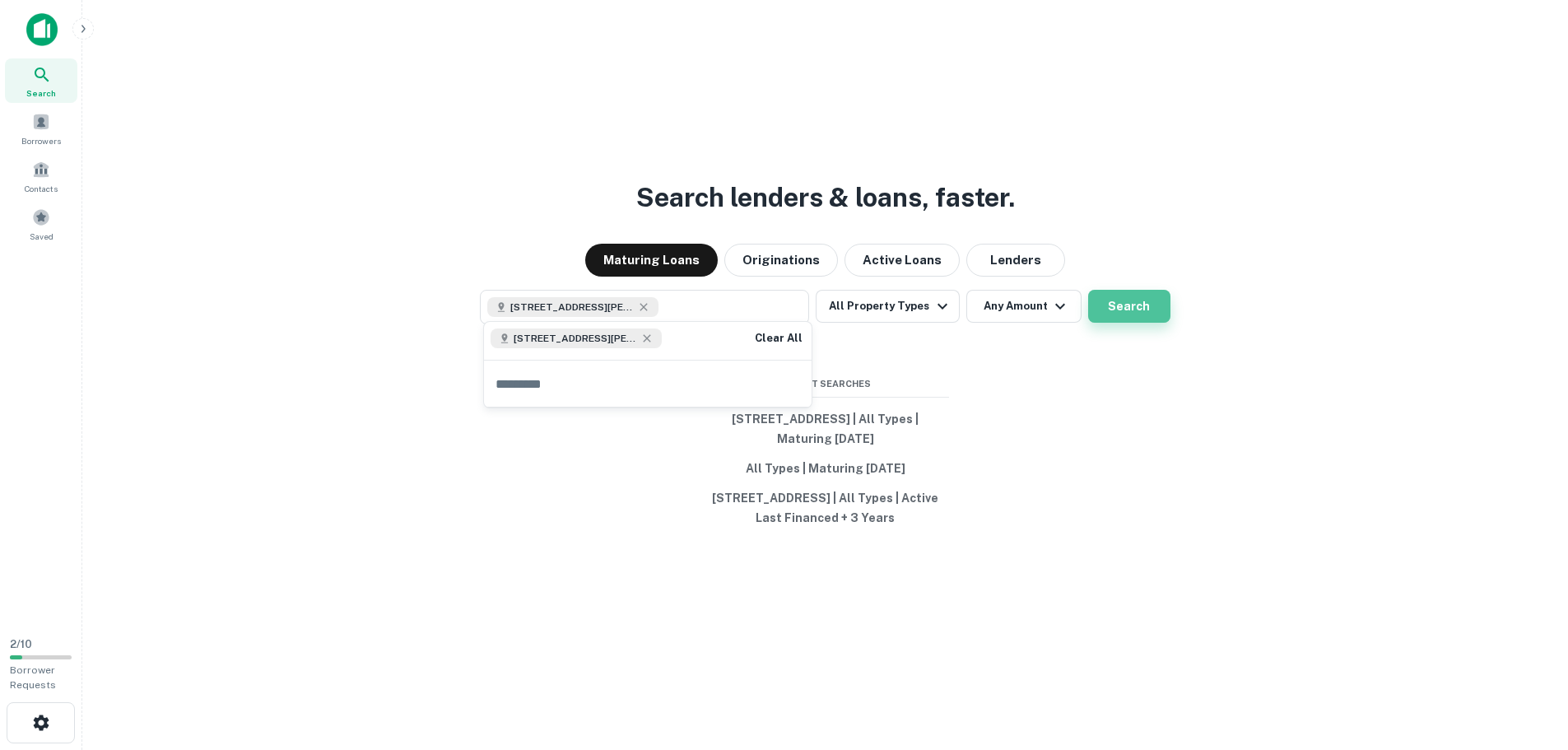
click at [1127, 304] on button "Search" at bounding box center [1128, 306] width 82 height 33
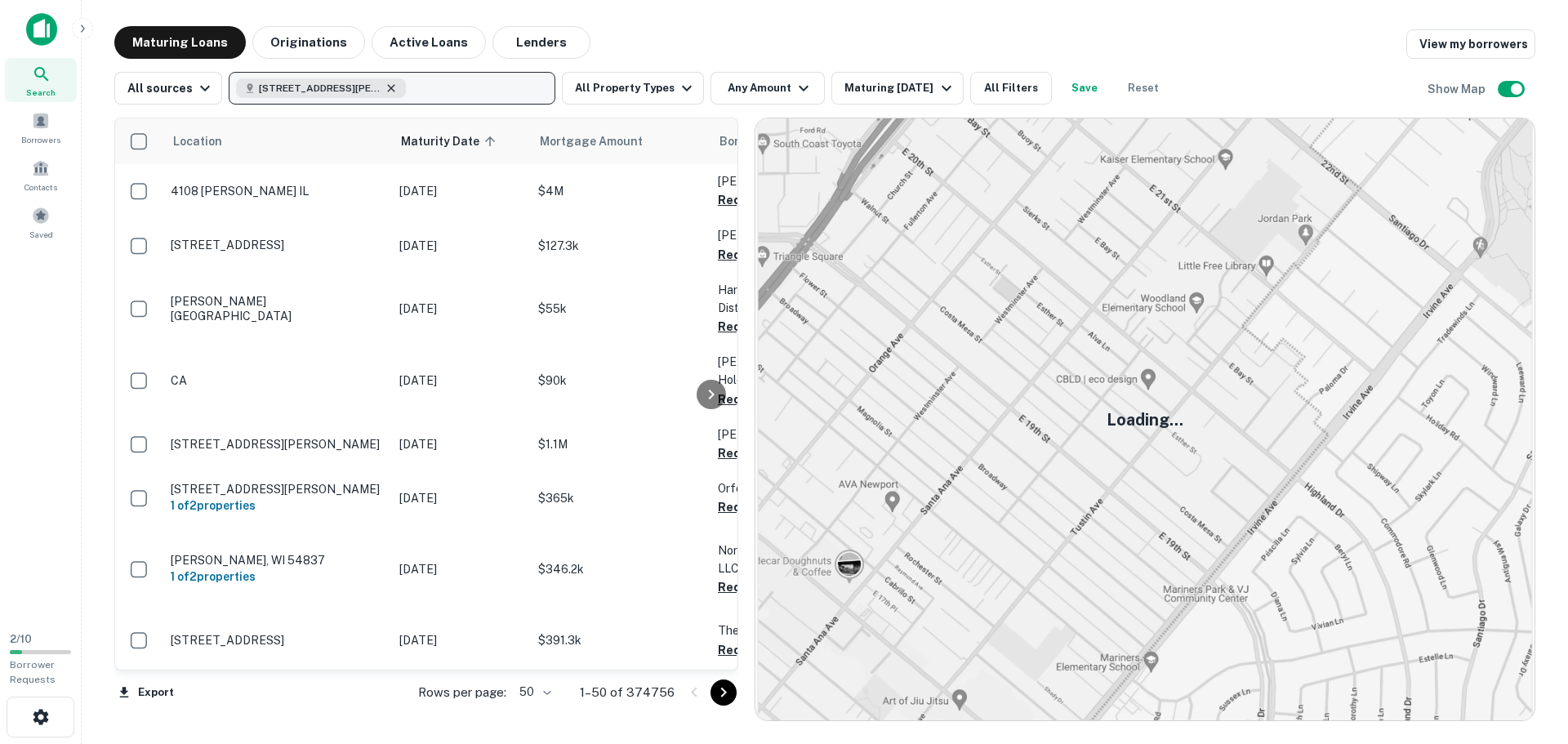
click at [388, 87] on icon "button" at bounding box center [391, 87] width 7 height 7
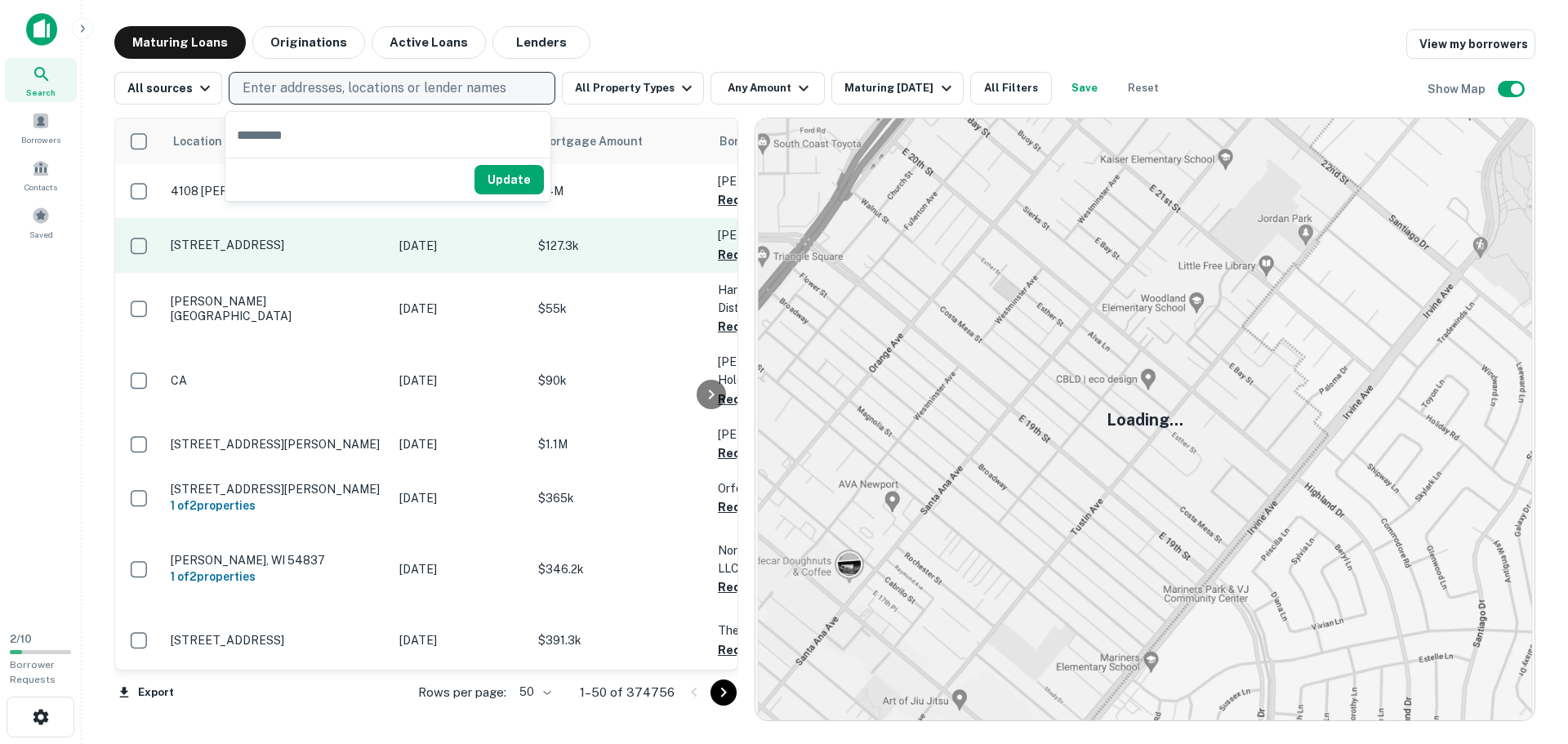
drag, startPoint x: 43, startPoint y: 74, endPoint x: 257, endPoint y: 230, distance: 264.8
click at [45, 75] on icon at bounding box center [42, 74] width 20 height 20
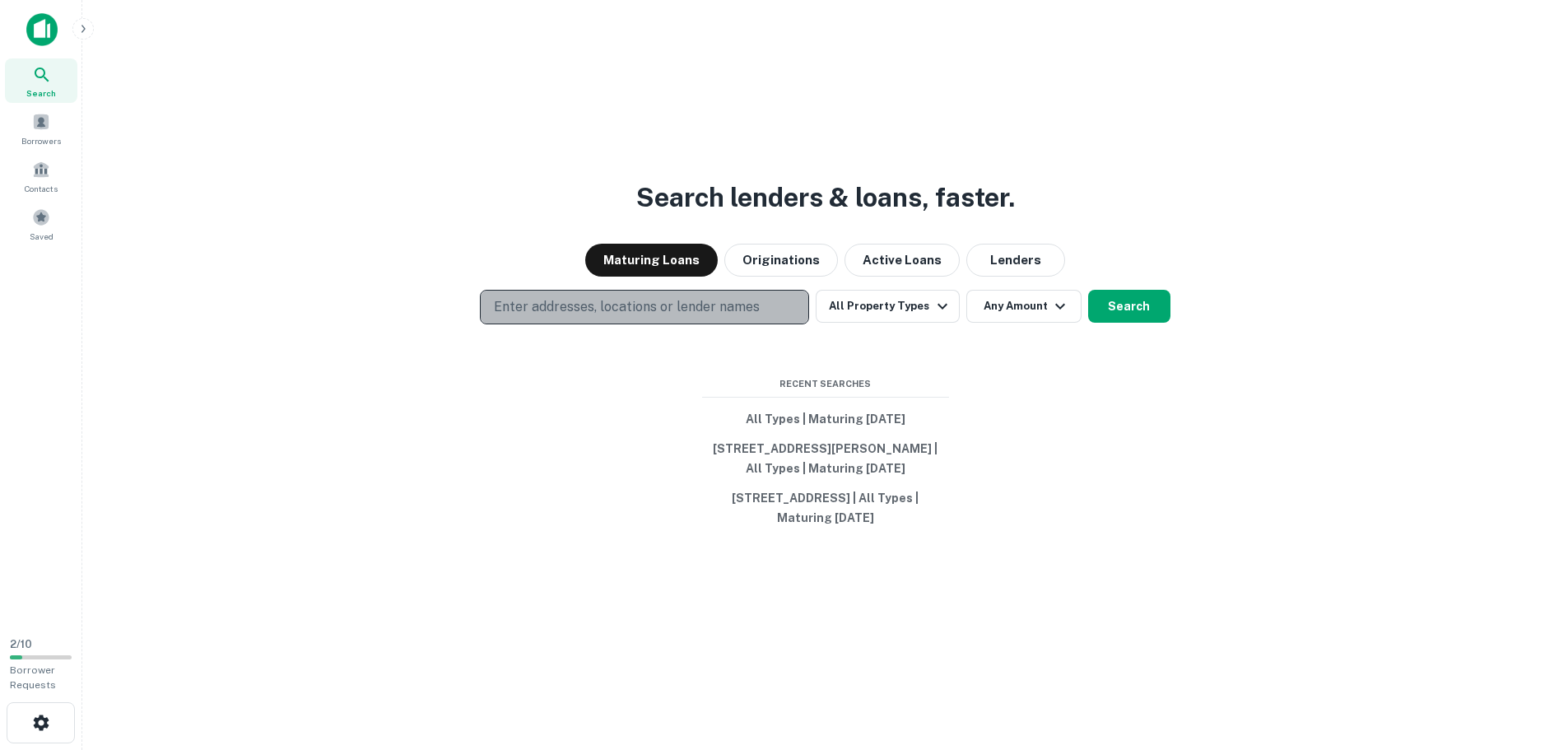
click at [616, 306] on p "Enter addresses, locations or lender names" at bounding box center [626, 307] width 266 height 20
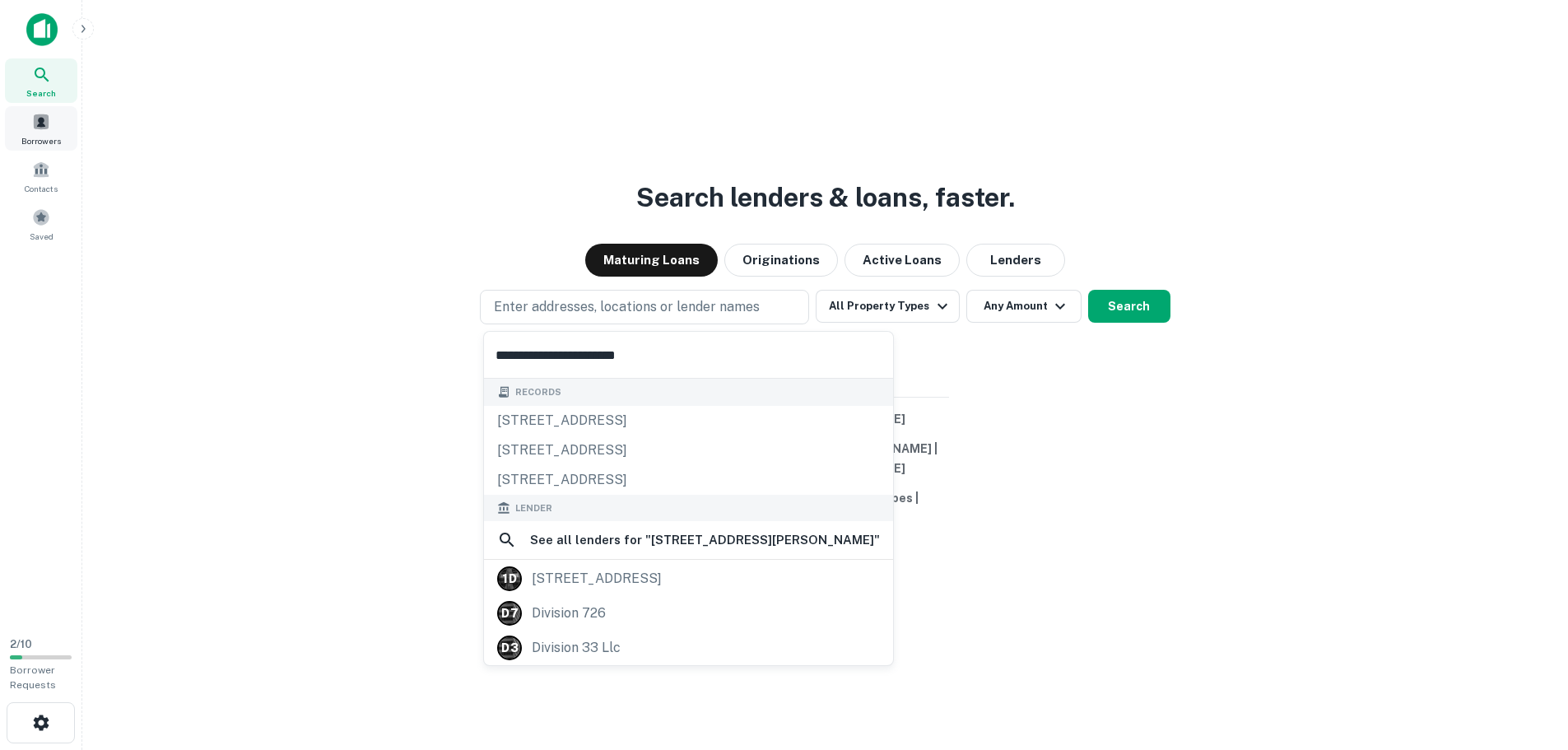
type input "**********"
click at [323, 189] on div "Search lenders & loans, faster. Maturing Loans Originations Active Loans Lender…" at bounding box center [824, 414] width 1459 height 750
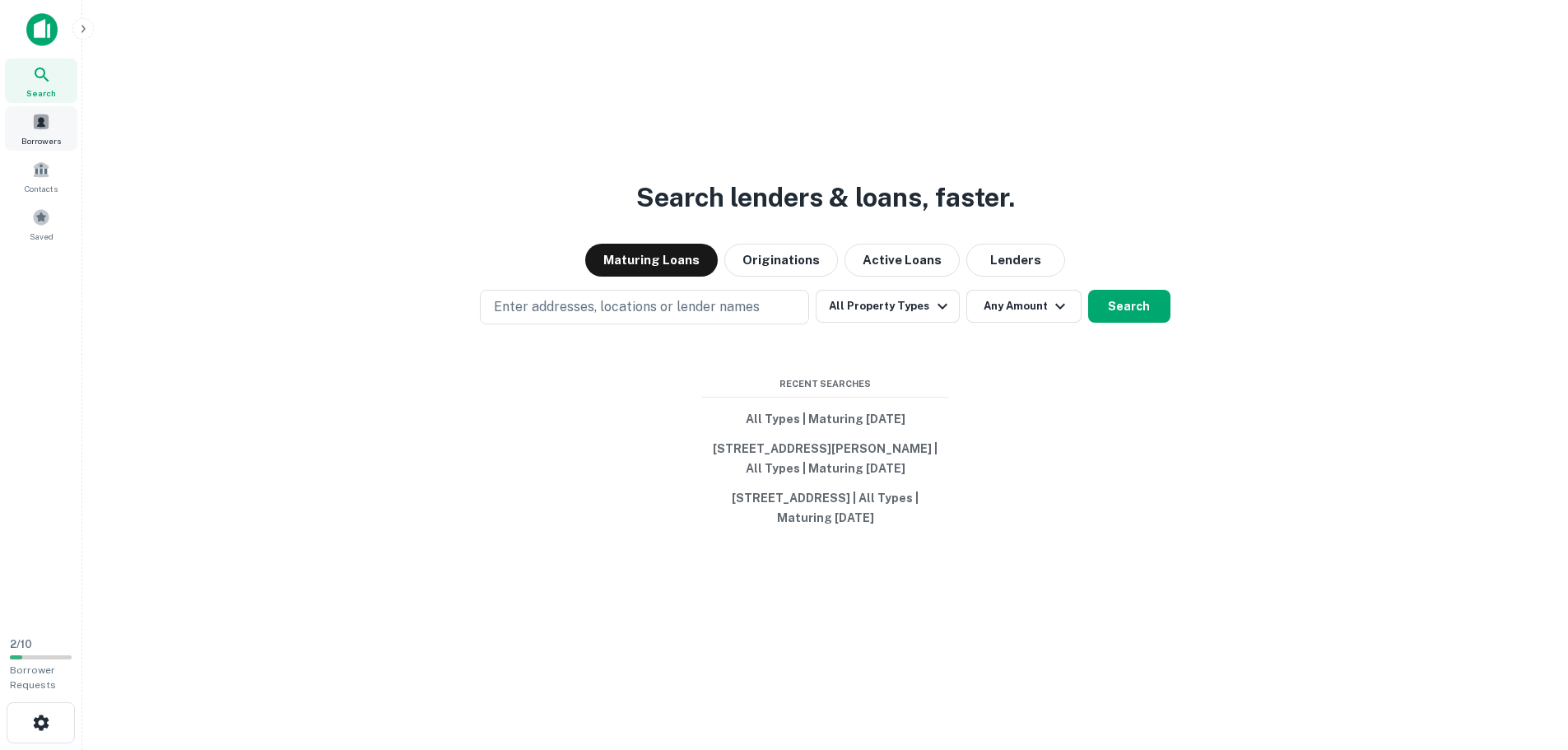
click at [37, 126] on span at bounding box center [41, 121] width 18 height 18
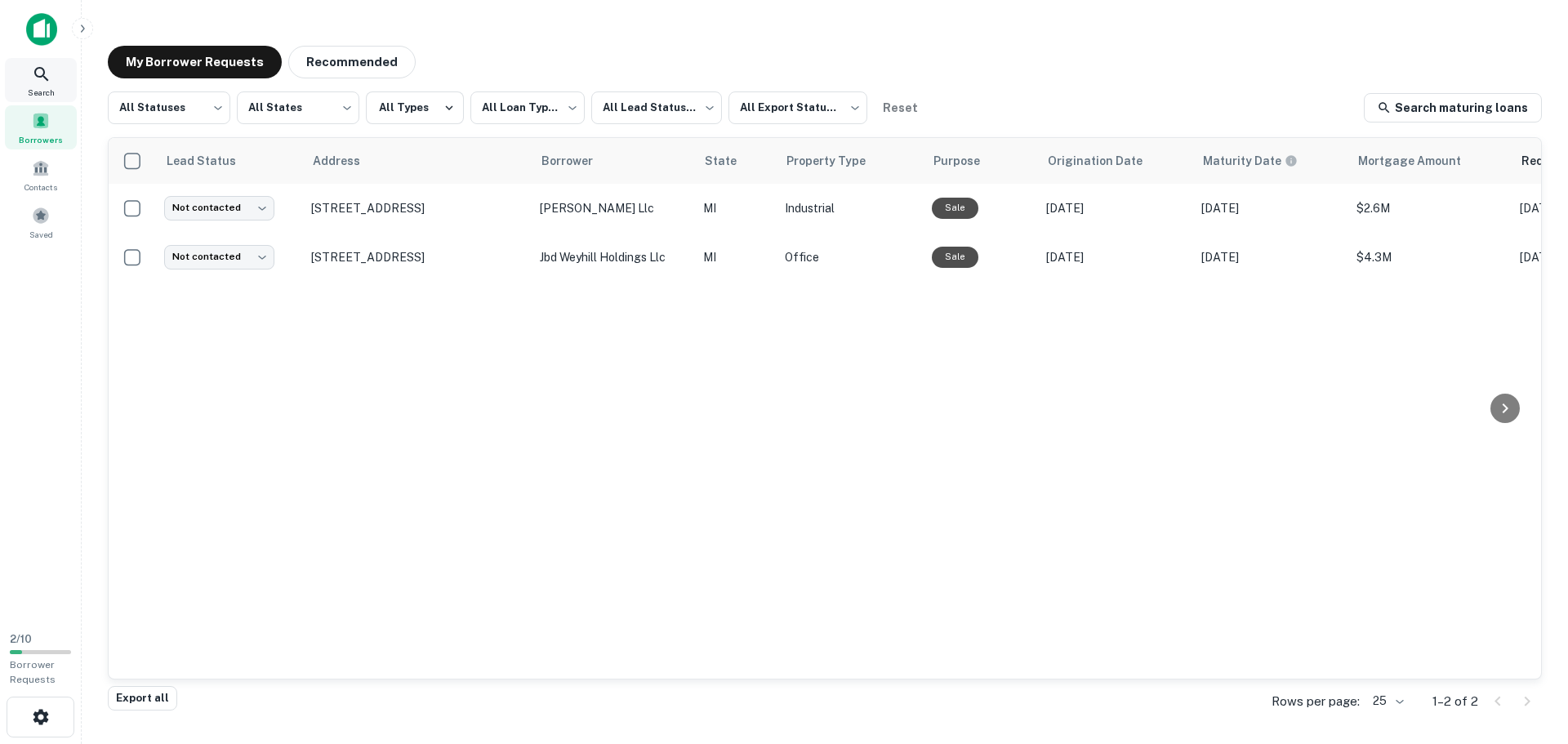
click at [32, 82] on icon at bounding box center [42, 74] width 20 height 20
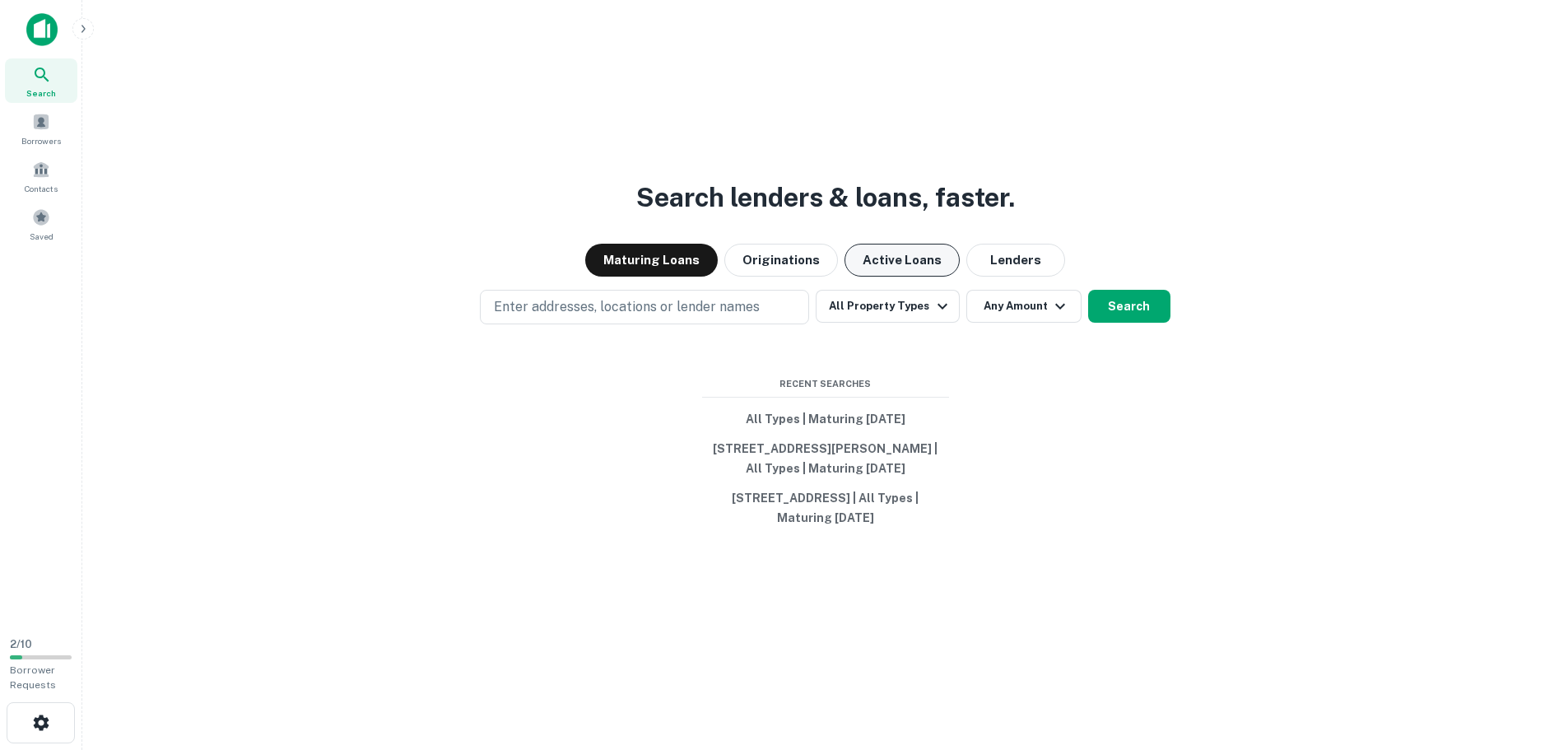
click at [921, 256] on button "Active Loans" at bounding box center [902, 260] width 115 height 33
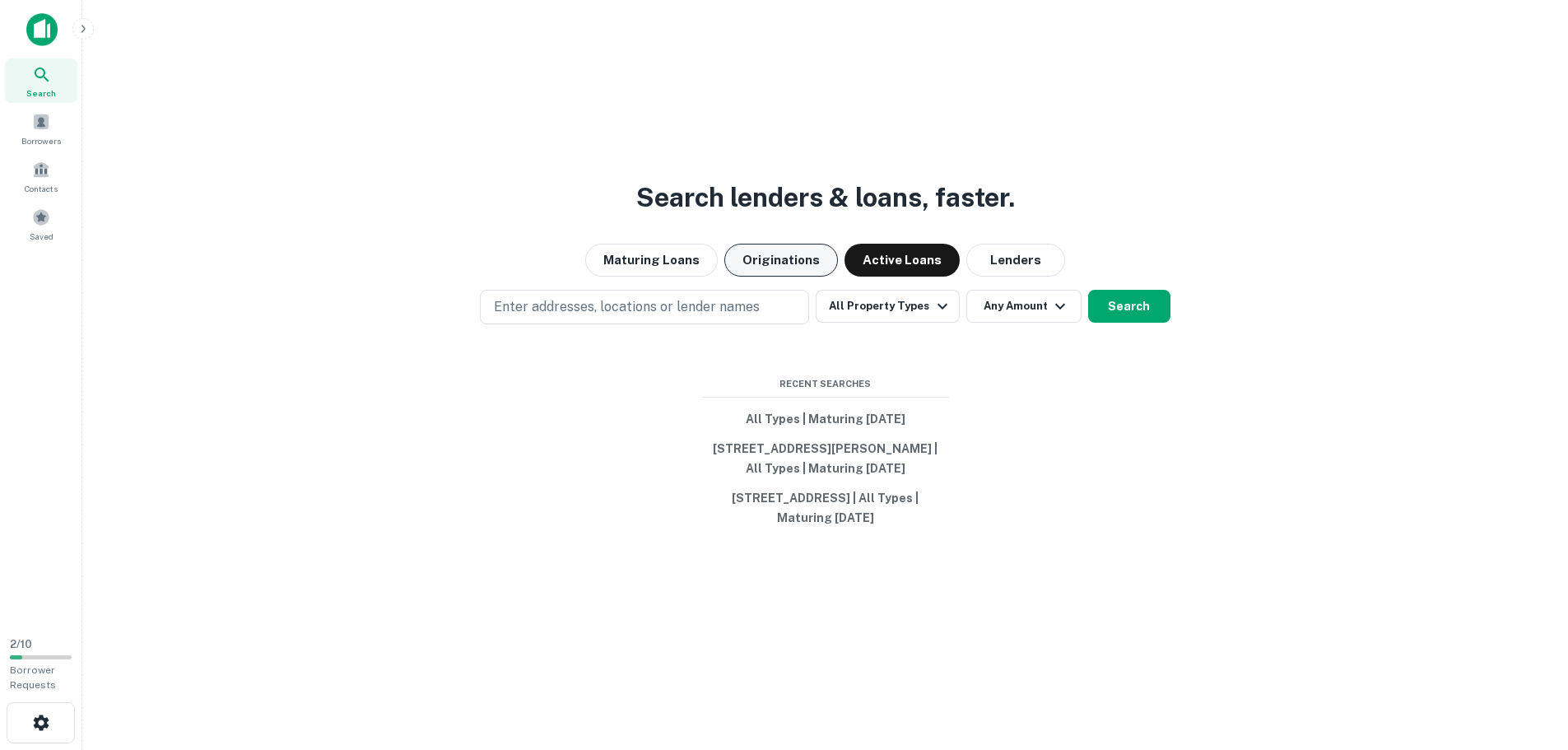
click at [785, 267] on button "Originations" at bounding box center [781, 260] width 113 height 33
click at [247, 225] on div "Search lenders & loans, faster. Maturing Loans Originations Active Loans Lender…" at bounding box center [824, 414] width 1459 height 750
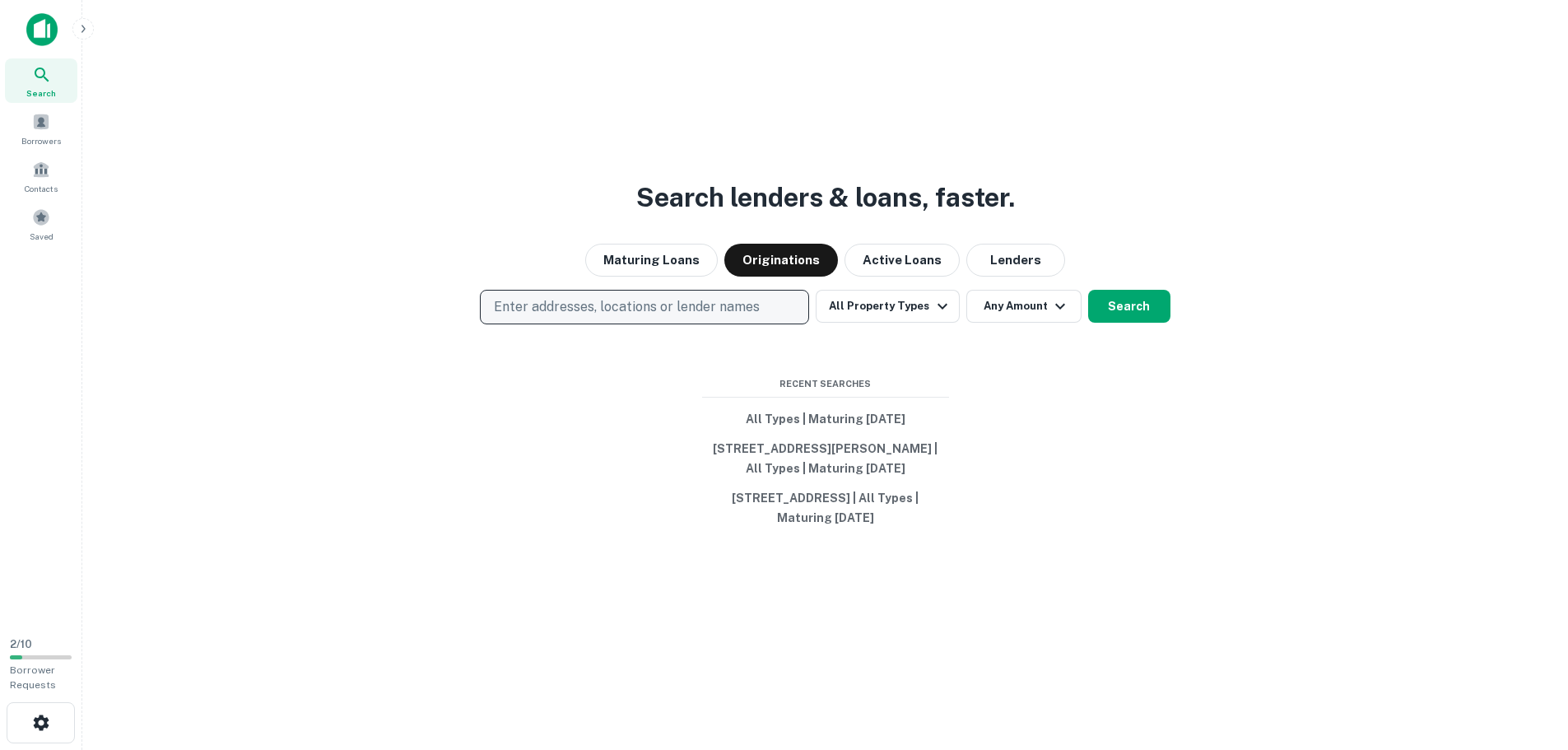
click at [581, 317] on button "Enter addresses, locations or lender names" at bounding box center [644, 307] width 329 height 35
type input "**********"
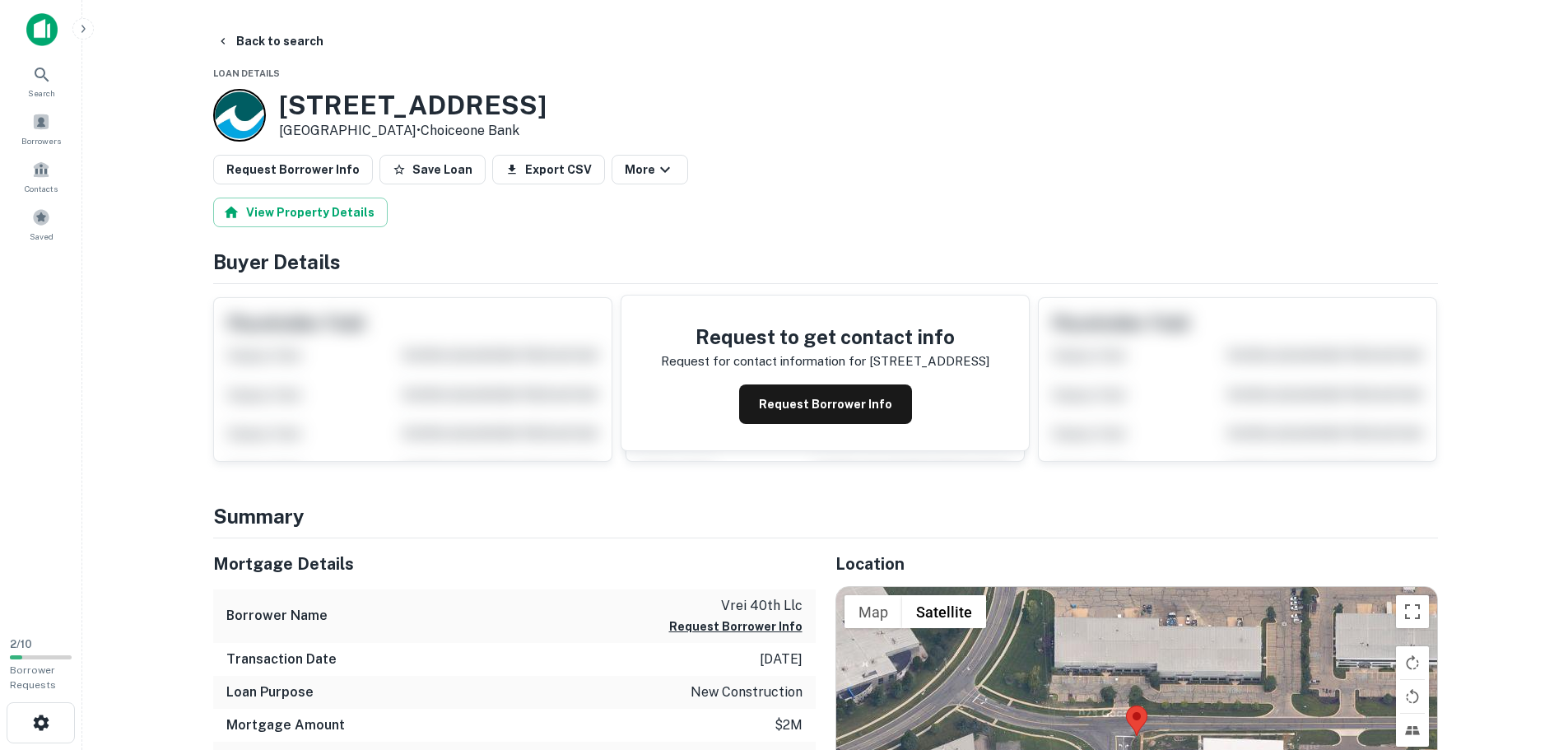
drag, startPoint x: 24, startPoint y: 31, endPoint x: 41, endPoint y: 17, distance: 22.0
click at [426, 103] on h3 "[STREET_ADDRESS]" at bounding box center [412, 106] width 268 height 31
click at [289, 222] on button "View Property Details" at bounding box center [300, 212] width 174 height 30
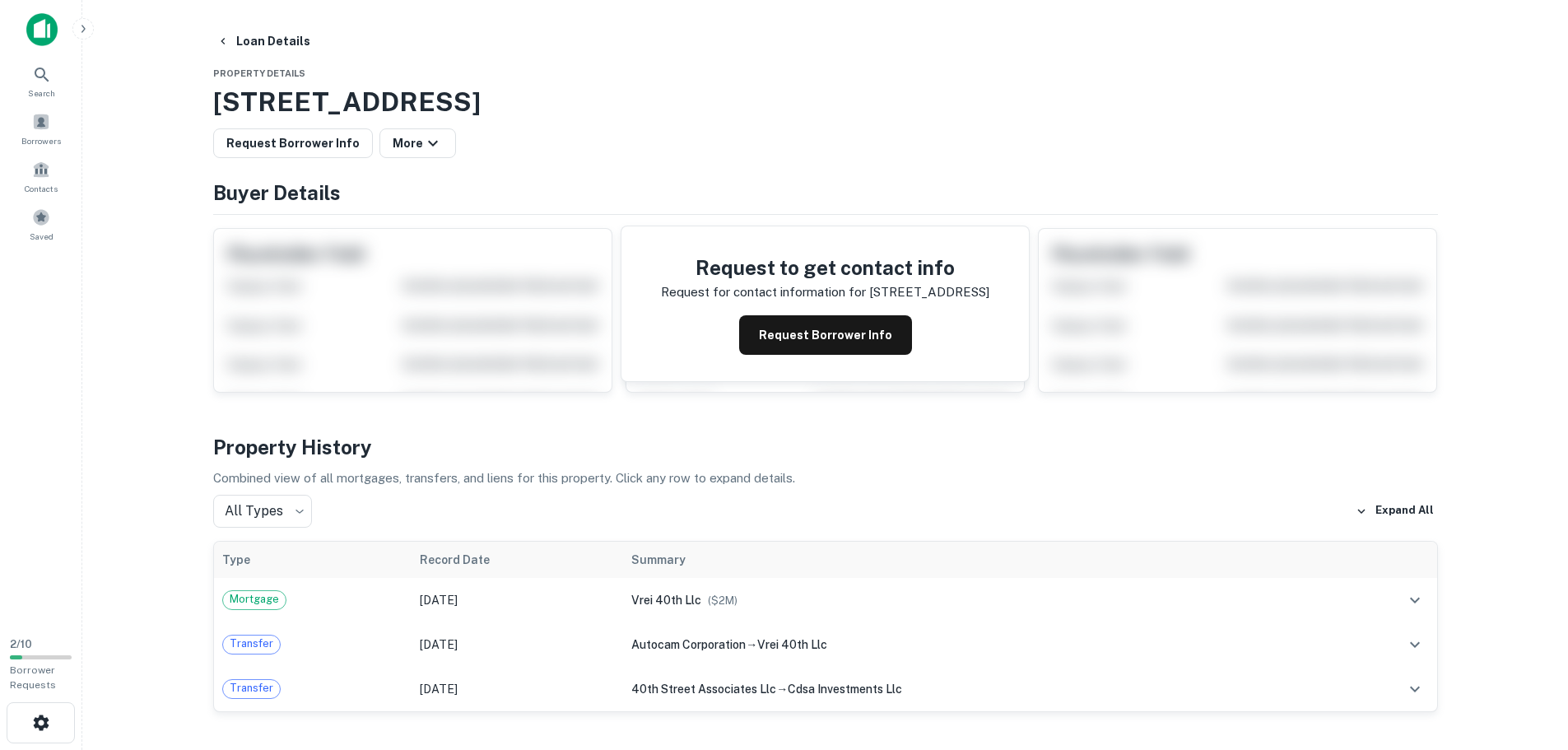
scroll to position [329, 0]
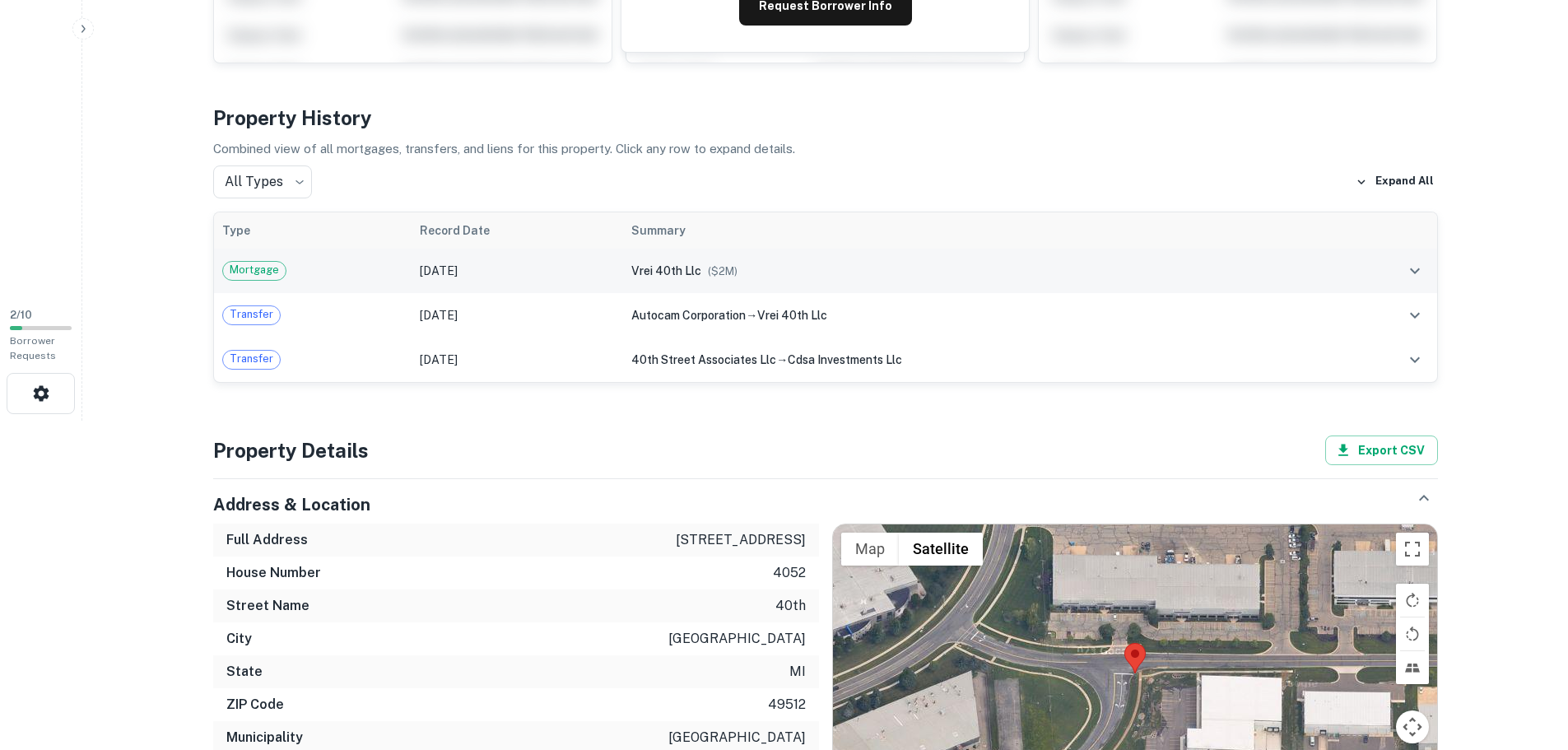
click at [1113, 264] on div "vrei 40th llc ($ 2M )" at bounding box center [975, 270] width 688 height 18
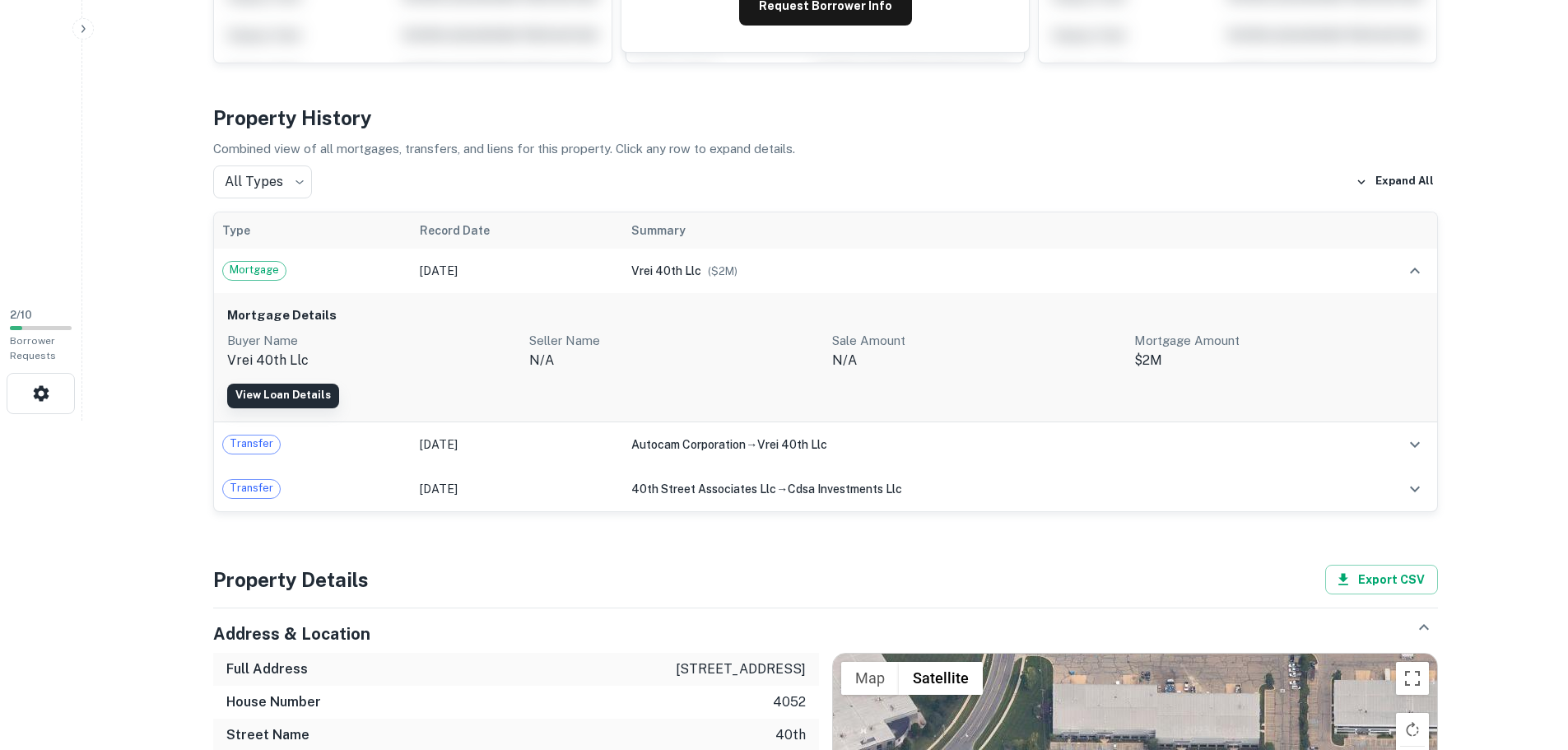
click at [295, 392] on link "View Loan Details" at bounding box center [283, 396] width 112 height 24
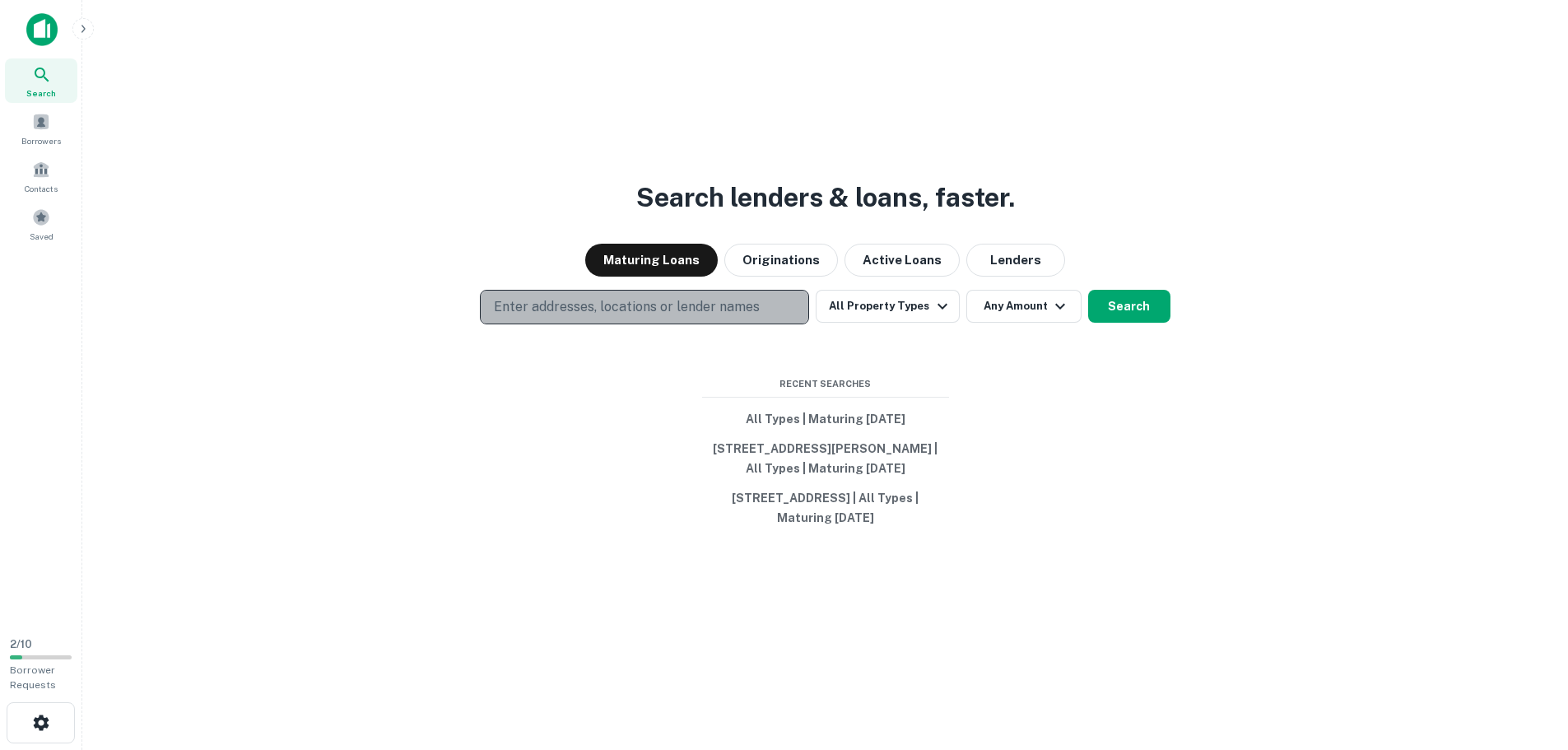
click at [671, 311] on p "Enter addresses, locations or lender names" at bounding box center [626, 307] width 266 height 20
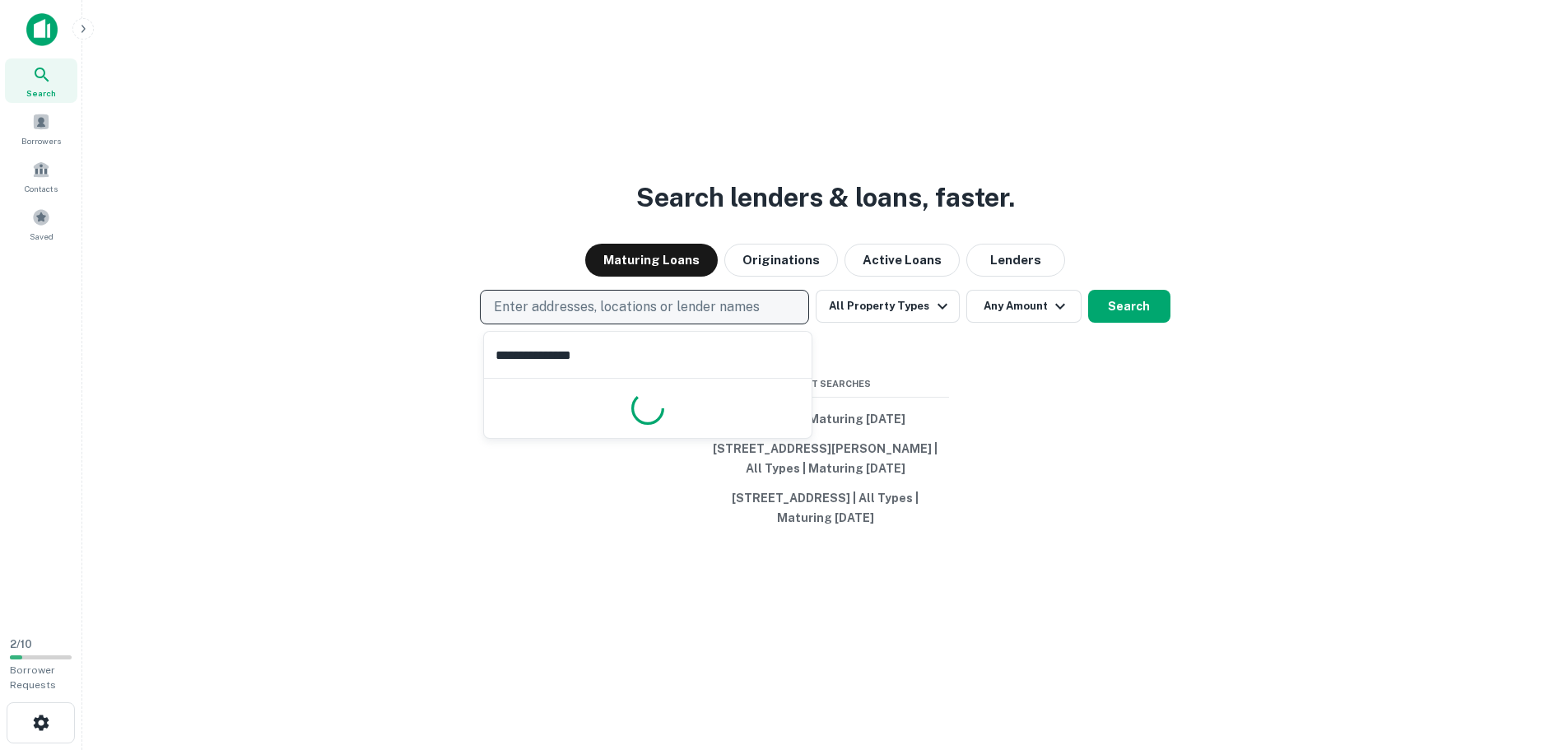
type input "**********"
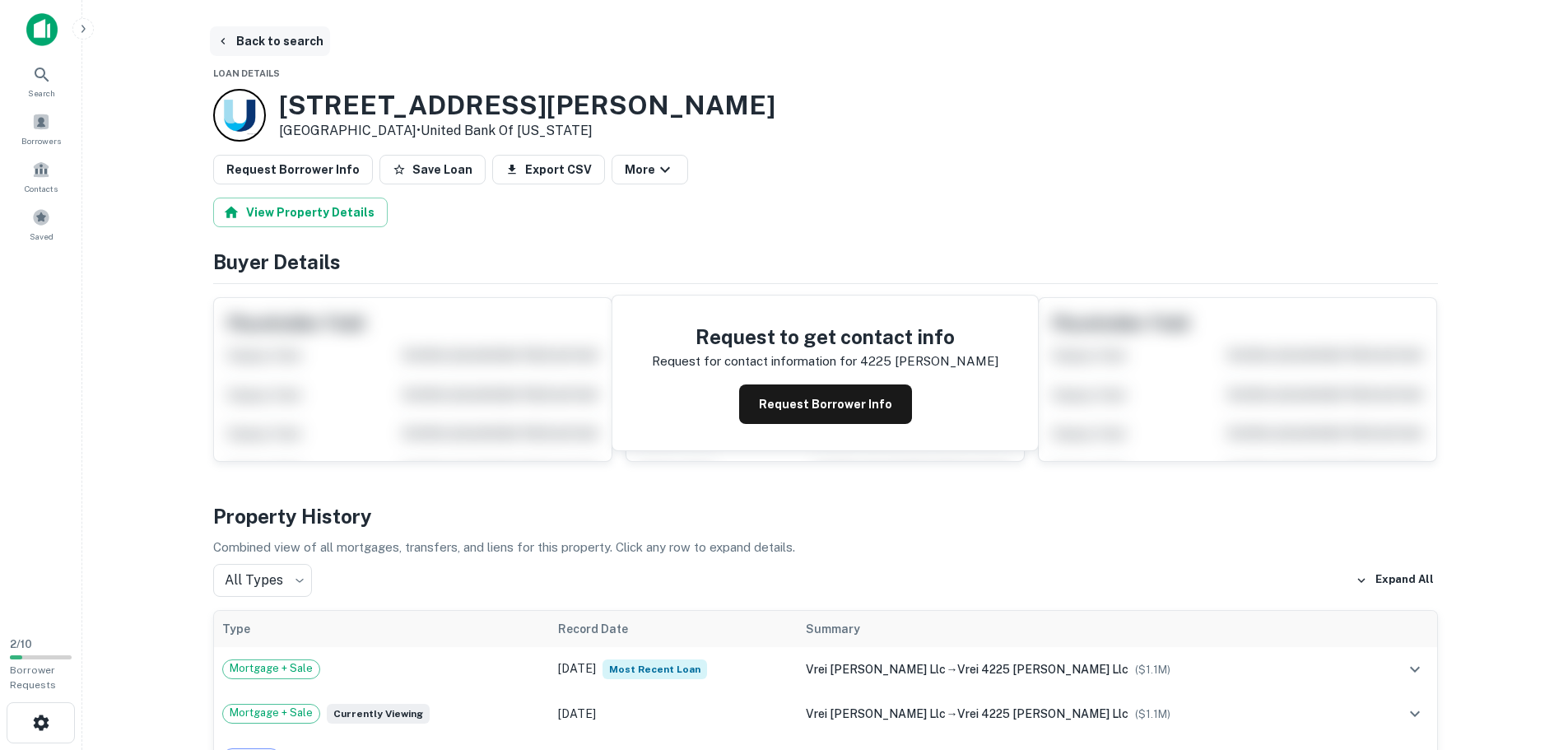
click at [266, 32] on button "Back to search" at bounding box center [270, 41] width 120 height 30
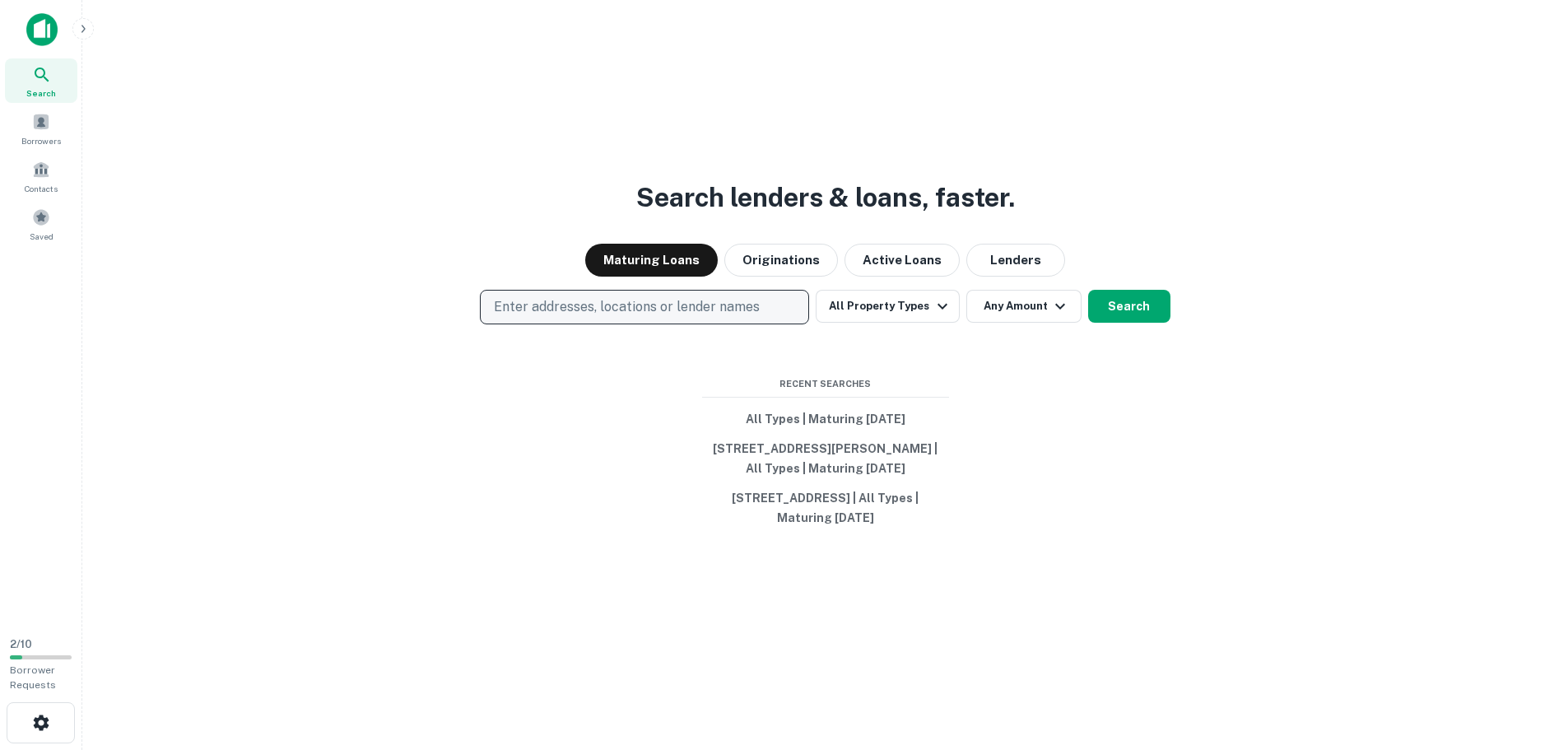
click at [583, 305] on p "Enter addresses, locations or lender names" at bounding box center [626, 307] width 266 height 20
type input "*********"
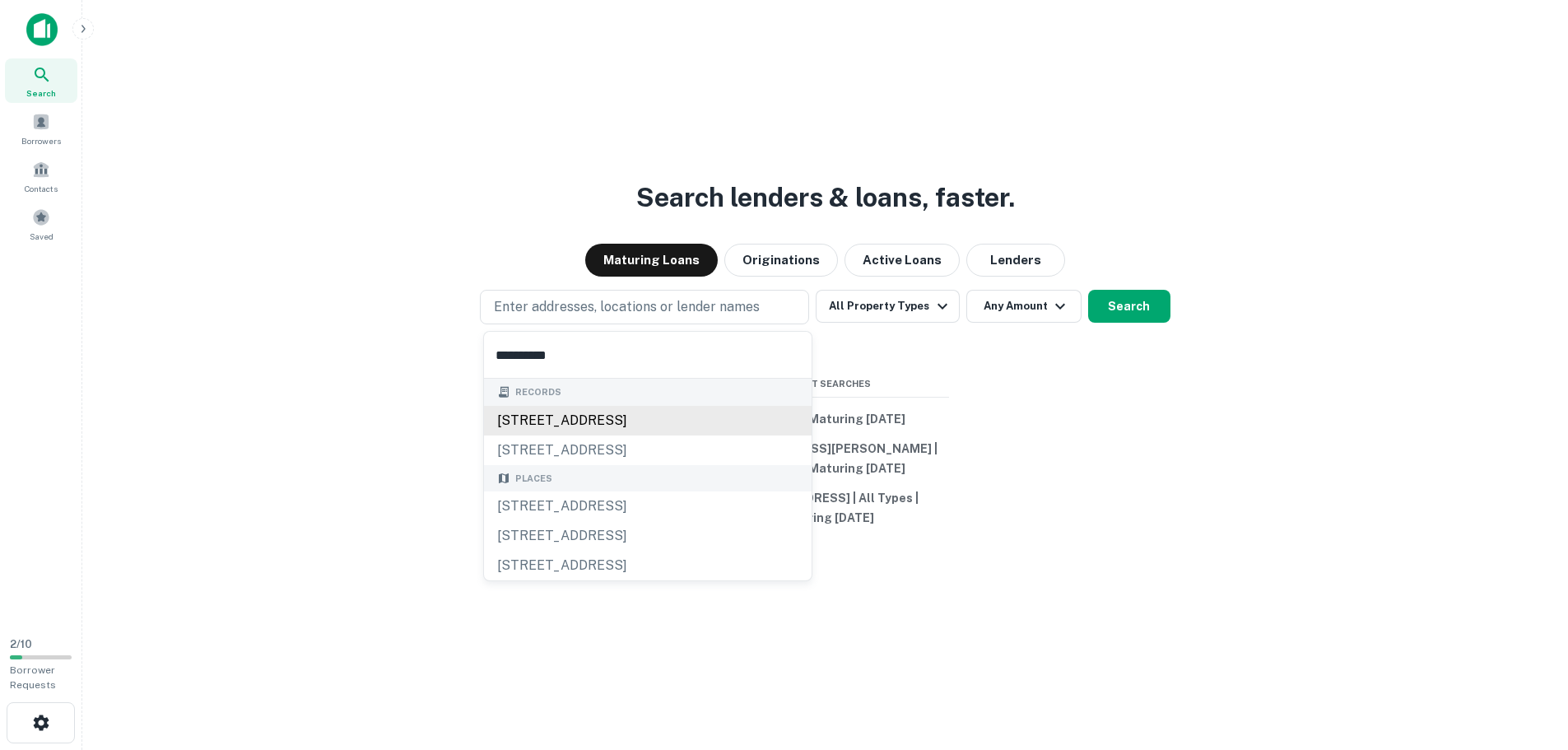
click at [599, 425] on div "4710 44th st se, grand rapids, mi, 49512" at bounding box center [648, 420] width 328 height 30
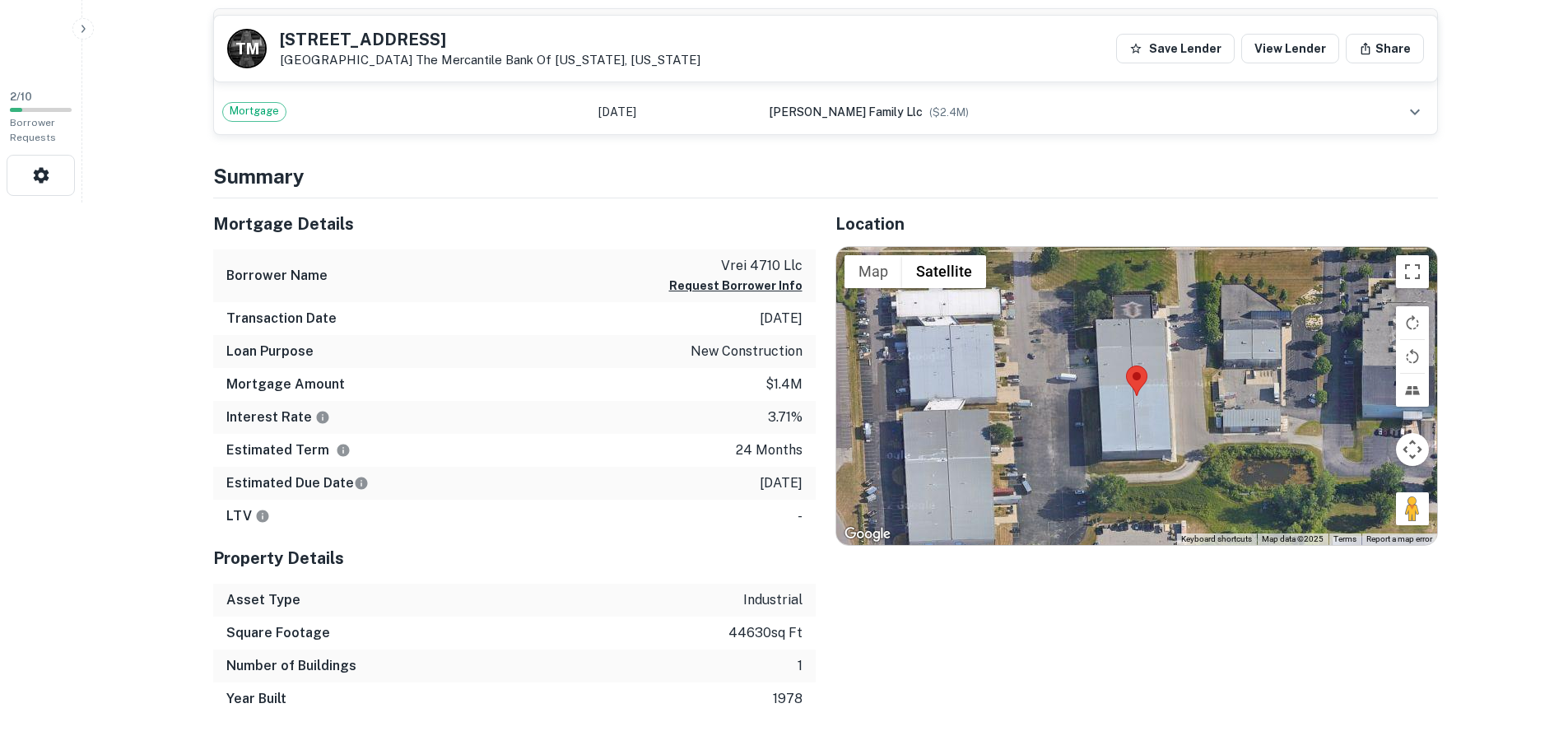
scroll to position [576, 0]
